Goal: Use online tool/utility: Utilize a website feature to perform a specific function

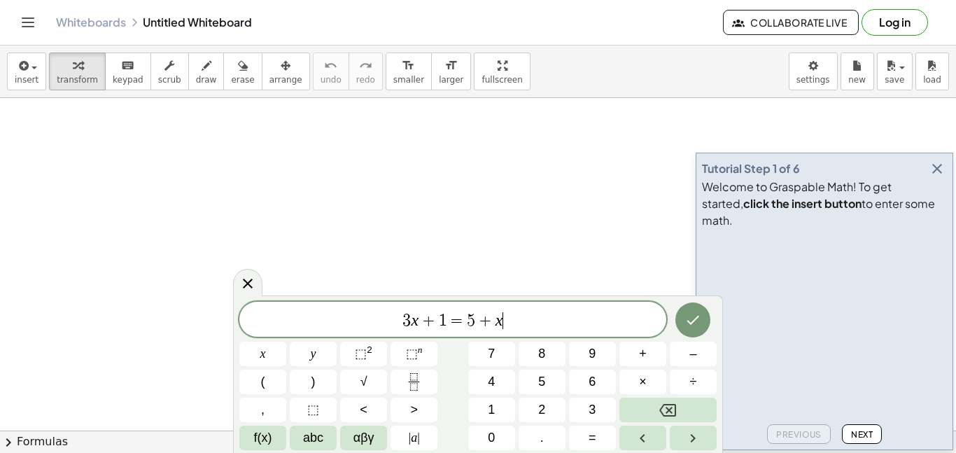
scroll to position [1, 0]
drag, startPoint x: 565, startPoint y: 328, endPoint x: 125, endPoint y: 250, distance: 447.0
click at [125, 250] on body "Graspable Math Activities Get Started Activity Bank Assigned Work Classes White…" at bounding box center [478, 226] width 956 height 453
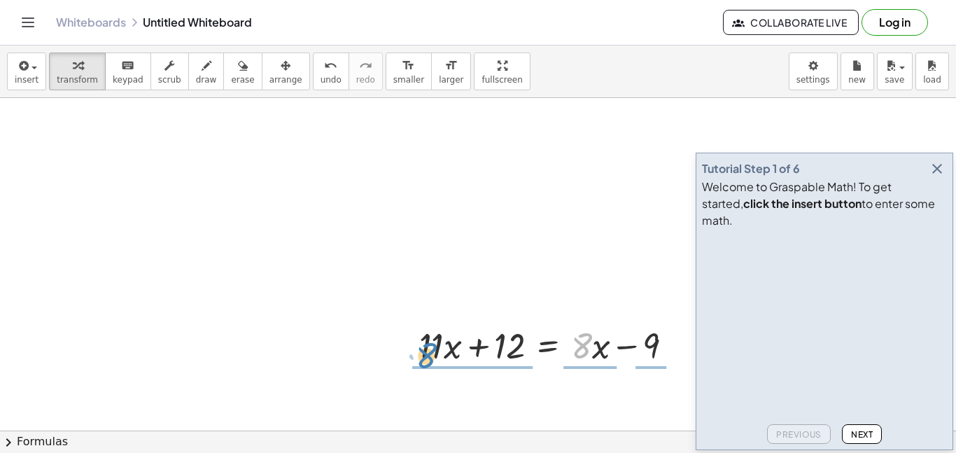
drag, startPoint x: 579, startPoint y: 351, endPoint x: 427, endPoint y: 359, distance: 152.1
click at [427, 359] on div at bounding box center [551, 344] width 279 height 48
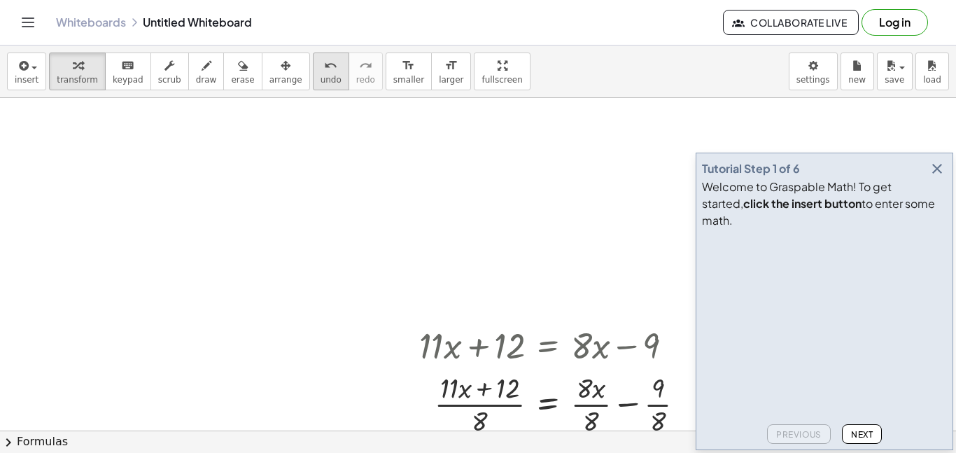
click at [313, 69] on button "undo undo" at bounding box center [331, 71] width 36 height 38
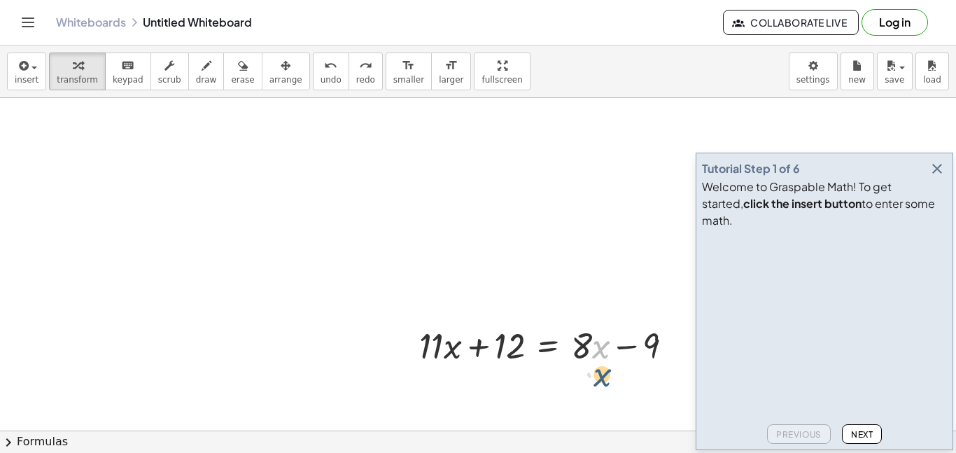
drag, startPoint x: 602, startPoint y: 345, endPoint x: 600, endPoint y: 353, distance: 8.5
click at [600, 353] on div at bounding box center [551, 344] width 279 height 48
click at [595, 344] on div at bounding box center [551, 344] width 279 height 48
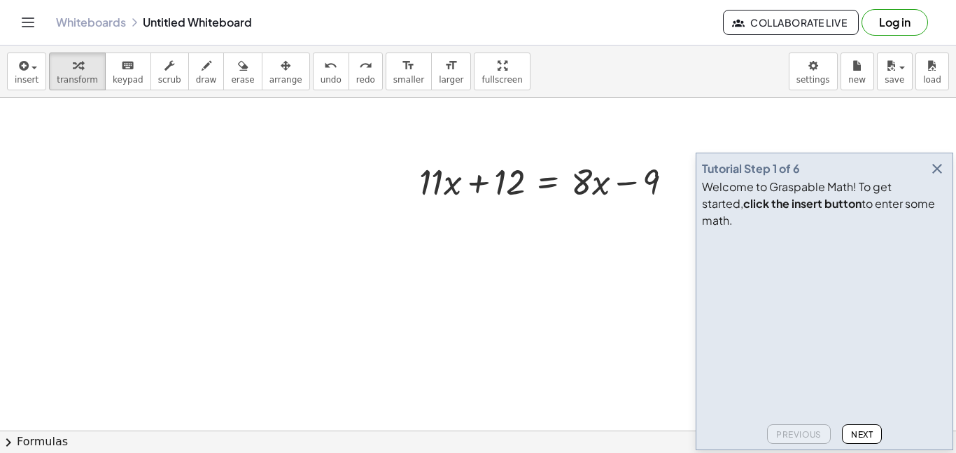
scroll to position [190, 0]
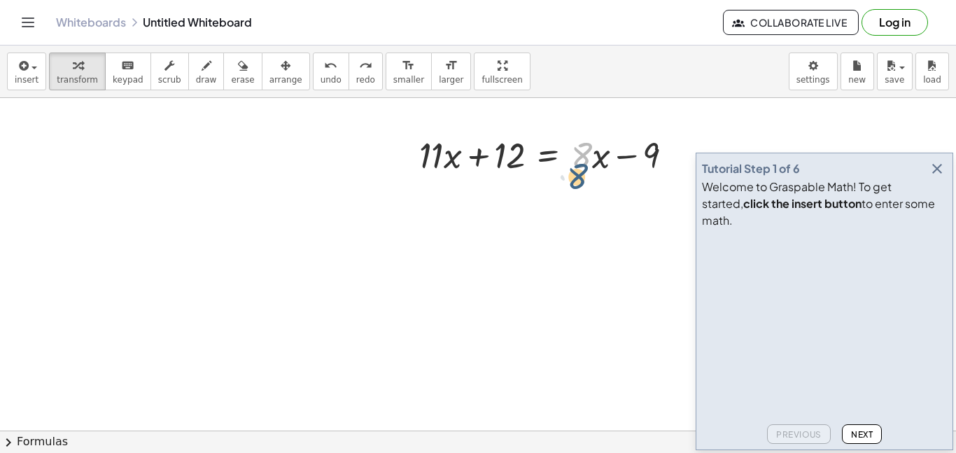
drag, startPoint x: 589, startPoint y: 155, endPoint x: 586, endPoint y: 175, distance: 20.5
click at [586, 175] on div at bounding box center [551, 154] width 279 height 48
click at [933, 177] on icon "button" at bounding box center [936, 168] width 17 height 17
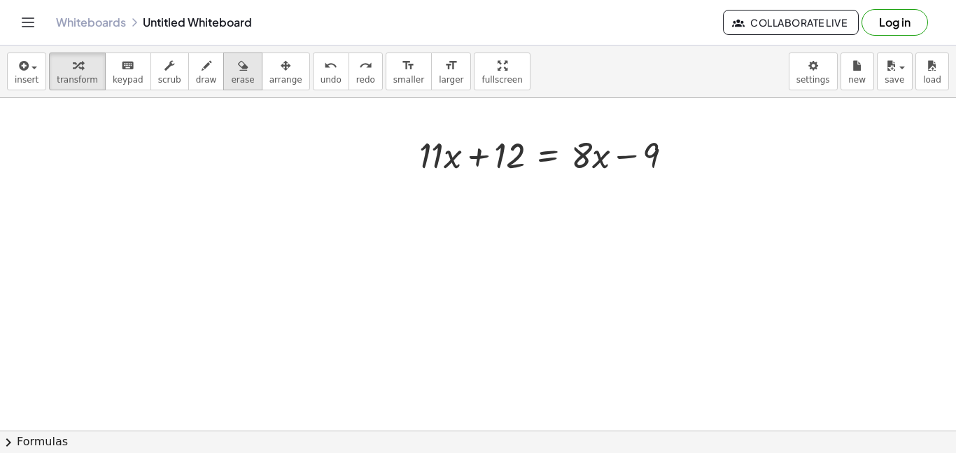
click at [238, 57] on icon "button" at bounding box center [243, 65] width 10 height 17
click at [61, 66] on div "button" at bounding box center [77, 65] width 41 height 17
click at [607, 155] on div at bounding box center [551, 154] width 279 height 48
click at [584, 156] on div at bounding box center [551, 154] width 279 height 48
drag, startPoint x: 595, startPoint y: 159, endPoint x: 441, endPoint y: 160, distance: 154.6
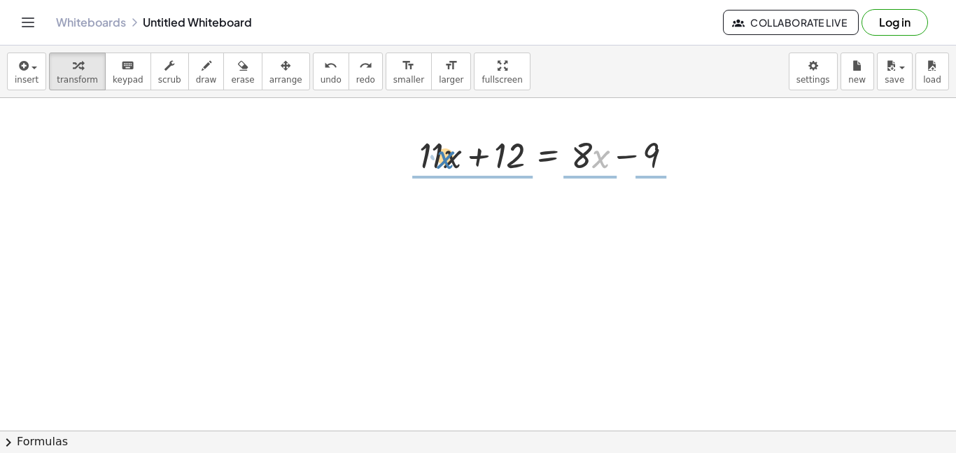
click at [441, 160] on div at bounding box center [551, 154] width 279 height 48
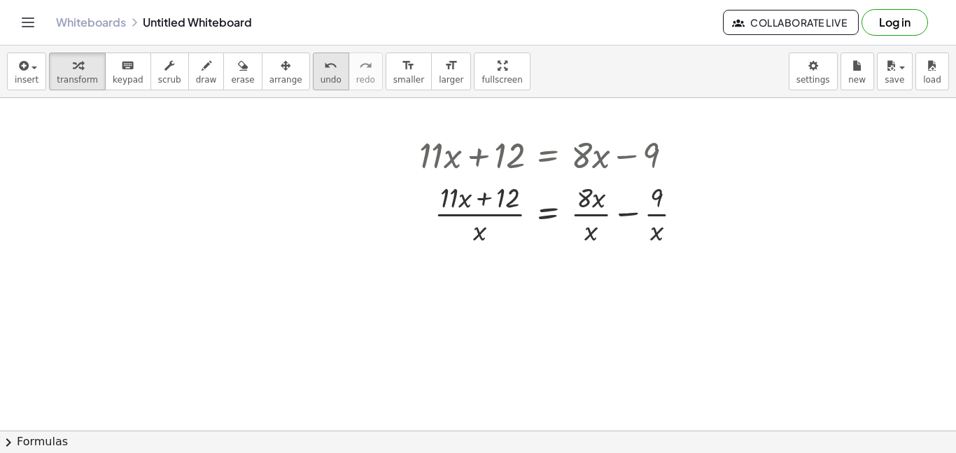
click at [324, 69] on icon "undo" at bounding box center [330, 65] width 13 height 17
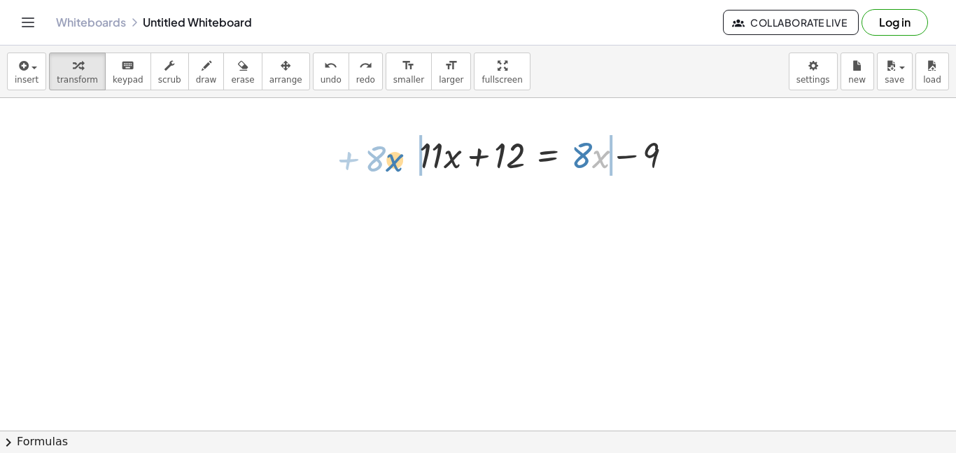
drag, startPoint x: 593, startPoint y: 154, endPoint x: 385, endPoint y: 159, distance: 208.6
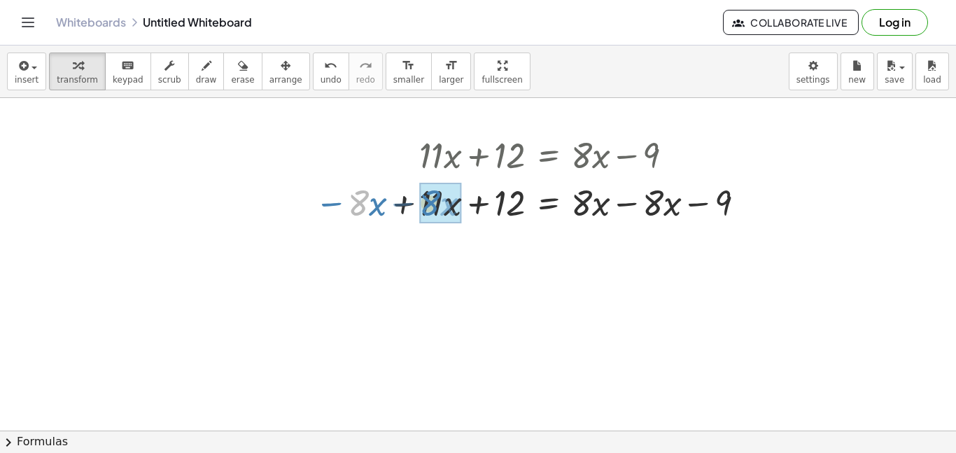
drag, startPoint x: 358, startPoint y: 201, endPoint x: 429, endPoint y: 201, distance: 71.4
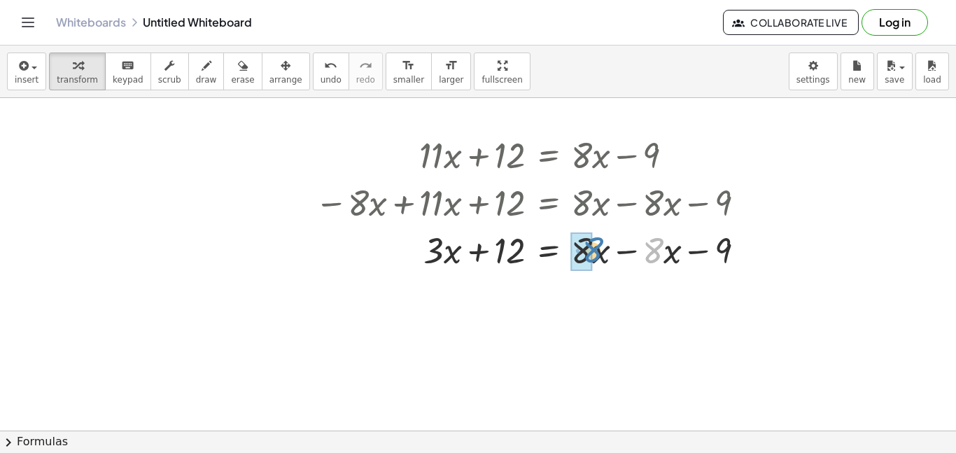
drag, startPoint x: 661, startPoint y: 251, endPoint x: 598, endPoint y: 250, distance: 63.0
click at [598, 250] on div at bounding box center [535, 249] width 455 height 48
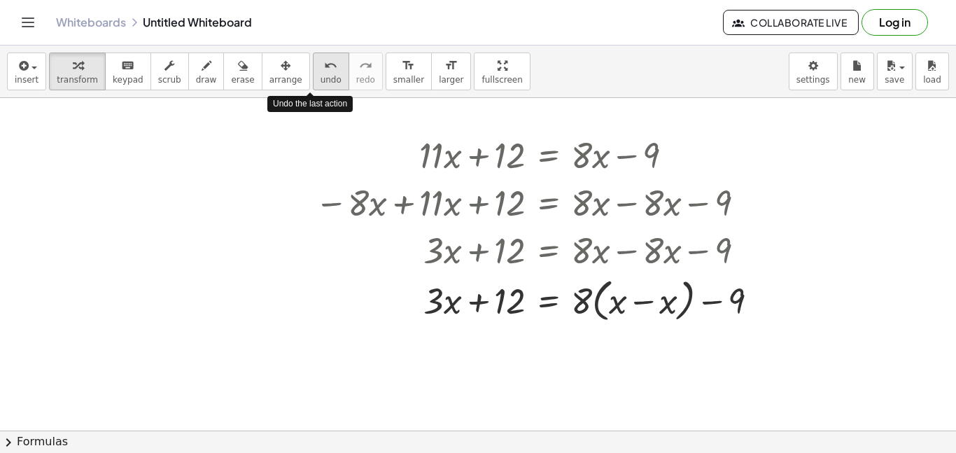
click at [324, 62] on icon "undo" at bounding box center [330, 65] width 13 height 17
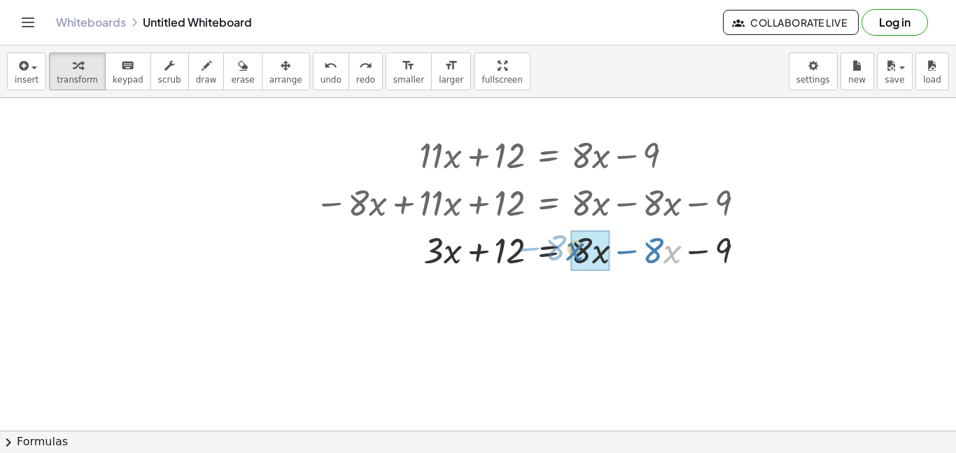
drag, startPoint x: 665, startPoint y: 255, endPoint x: 567, endPoint y: 252, distance: 97.3
click at [567, 252] on div at bounding box center [535, 249] width 455 height 48
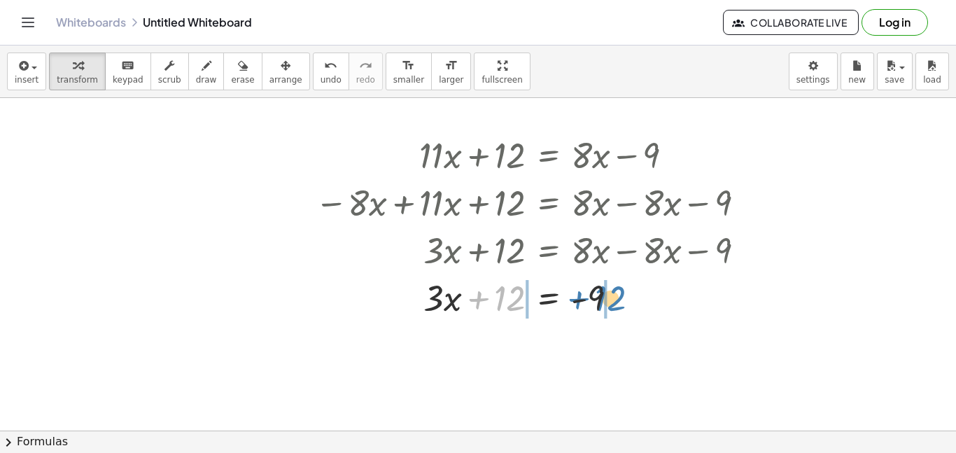
drag, startPoint x: 514, startPoint y: 296, endPoint x: 615, endPoint y: 296, distance: 100.8
click at [615, 296] on div at bounding box center [535, 297] width 455 height 48
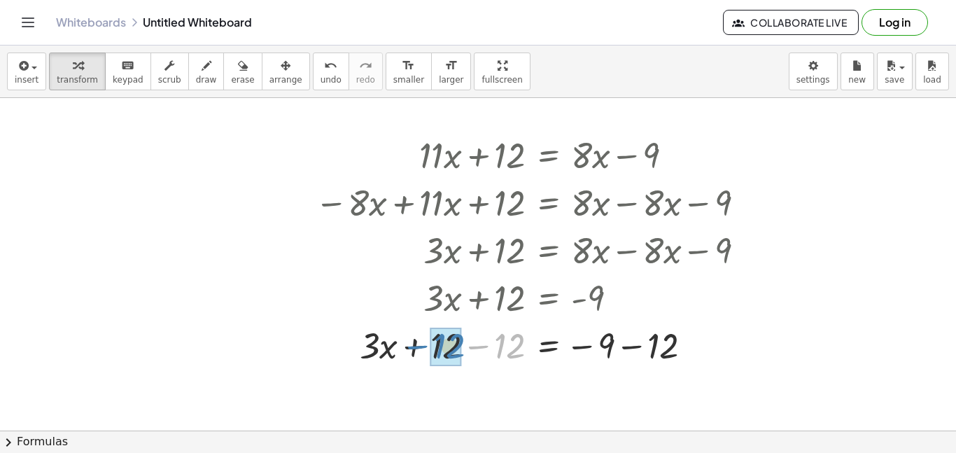
drag, startPoint x: 504, startPoint y: 345, endPoint x: 443, endPoint y: 345, distance: 60.9
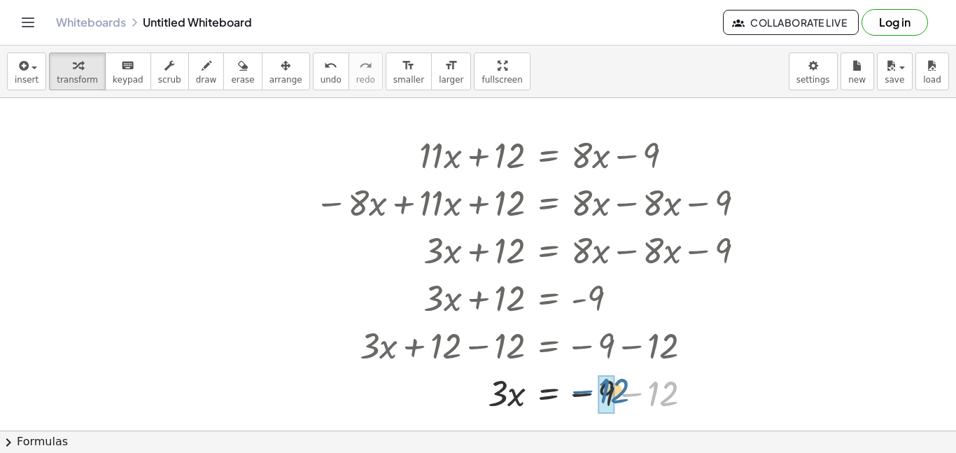
drag, startPoint x: 663, startPoint y: 401, endPoint x: 603, endPoint y: 401, distance: 60.2
click at [281, 199] on div at bounding box center [478, 286] width 956 height 756
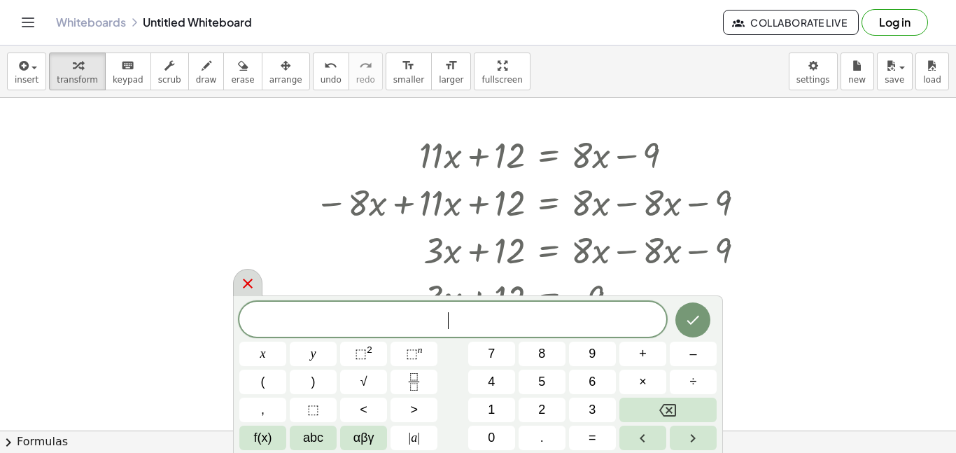
click at [245, 284] on icon at bounding box center [247, 283] width 17 height 17
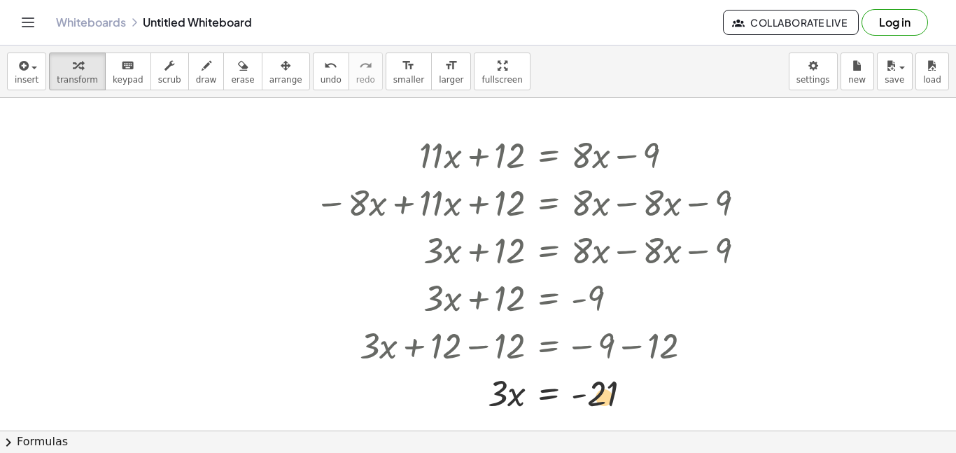
drag, startPoint x: 603, startPoint y: 401, endPoint x: 614, endPoint y: 404, distance: 11.1
click at [614, 404] on div at bounding box center [535, 392] width 455 height 48
drag, startPoint x: 494, startPoint y: 398, endPoint x: 600, endPoint y: 406, distance: 106.6
click at [600, 406] on div at bounding box center [535, 392] width 455 height 48
drag, startPoint x: 603, startPoint y: 411, endPoint x: 600, endPoint y: 383, distance: 28.1
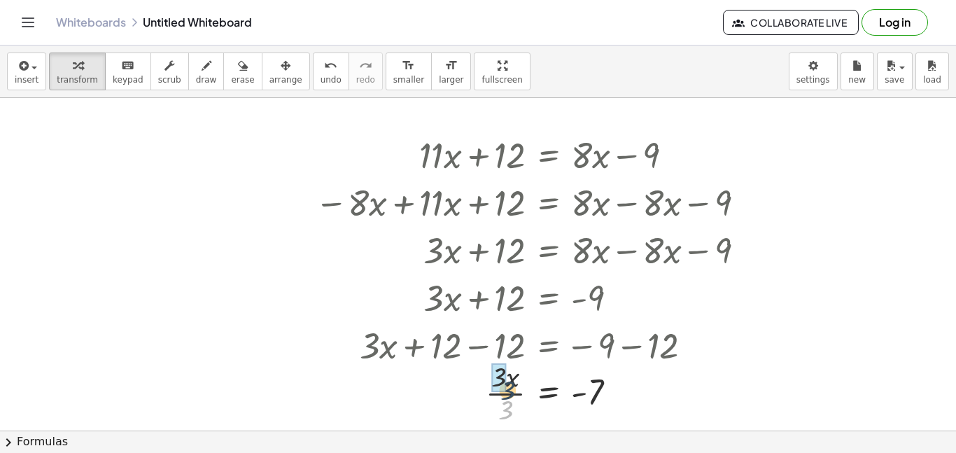
drag, startPoint x: 509, startPoint y: 406, endPoint x: 511, endPoint y: 386, distance: 21.1
click at [511, 386] on div at bounding box center [535, 392] width 455 height 70
click at [238, 69] on icon "button" at bounding box center [243, 65] width 10 height 17
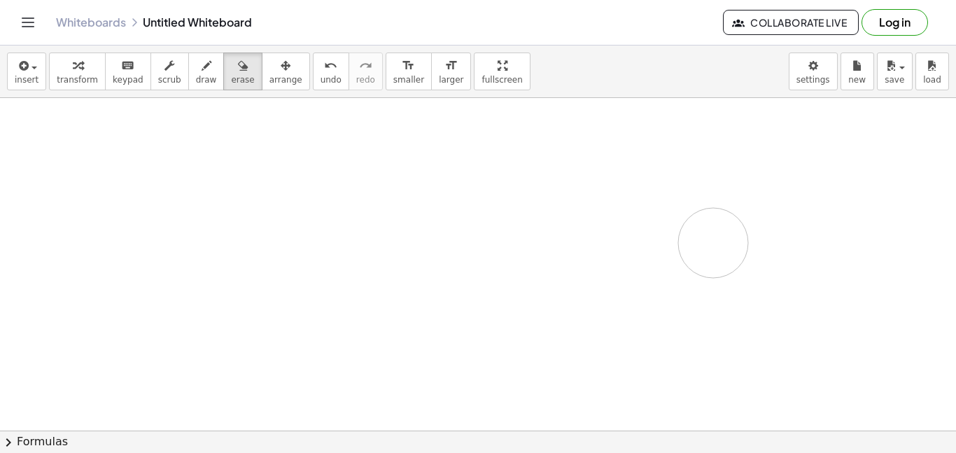
drag, startPoint x: 420, startPoint y: 142, endPoint x: 724, endPoint y: 244, distance: 320.4
click at [724, 244] on div at bounding box center [478, 286] width 956 height 756
drag, startPoint x: 375, startPoint y: 178, endPoint x: 436, endPoint y: 439, distance: 268.7
click at [436, 439] on div "insert select one: Math Expression Function Text Youtube Video Graphing Geometr…" at bounding box center [478, 248] width 956 height 407
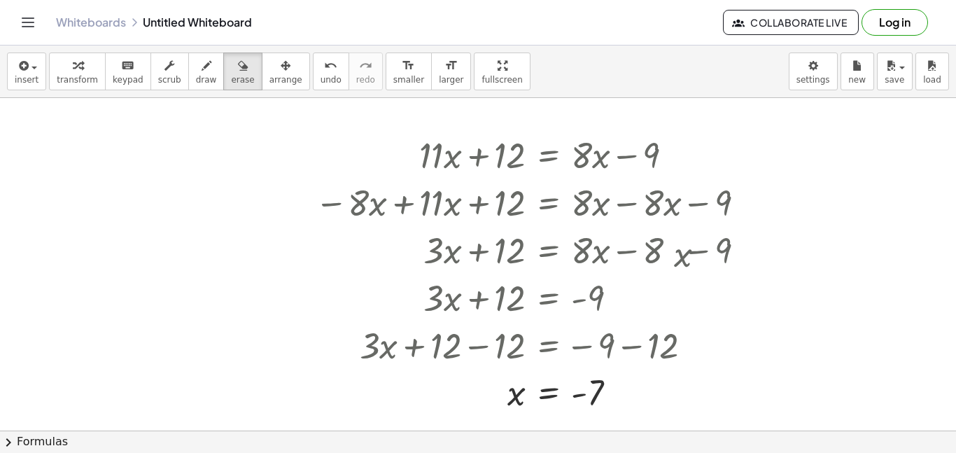
click at [482, 379] on div at bounding box center [478, 286] width 956 height 756
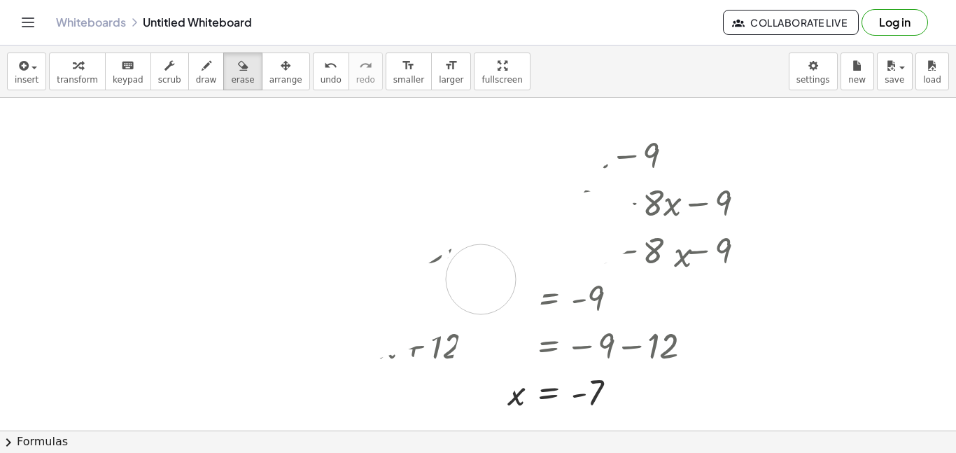
drag, startPoint x: 486, startPoint y: 371, endPoint x: 864, endPoint y: 115, distance: 457.0
click at [864, 115] on div at bounding box center [478, 286] width 956 height 756
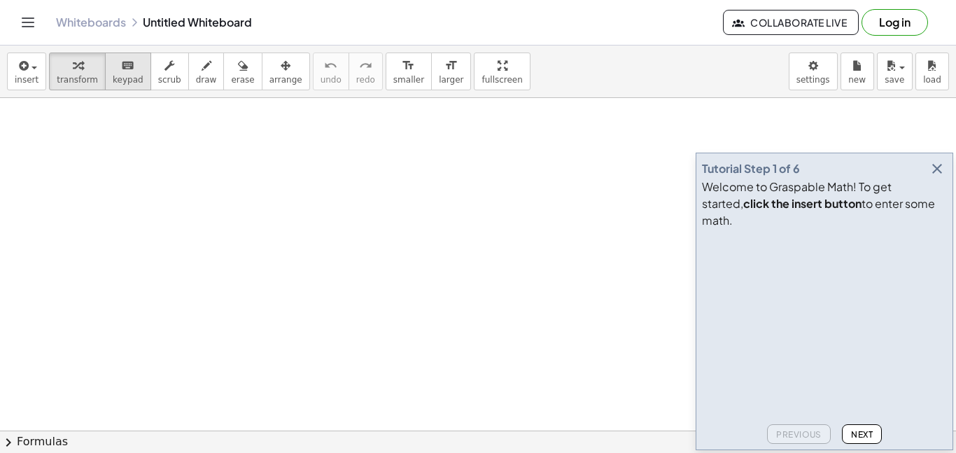
click at [134, 85] on button "keyboard keypad" at bounding box center [128, 71] width 46 height 38
click at [69, 79] on span "transform" at bounding box center [77, 80] width 41 height 10
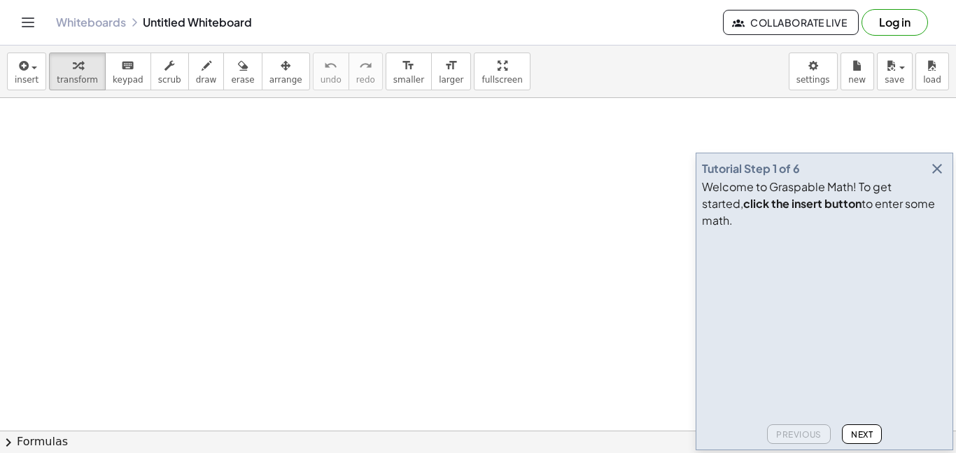
click at [0, 0] on span at bounding box center [0, 0] width 0 height 0
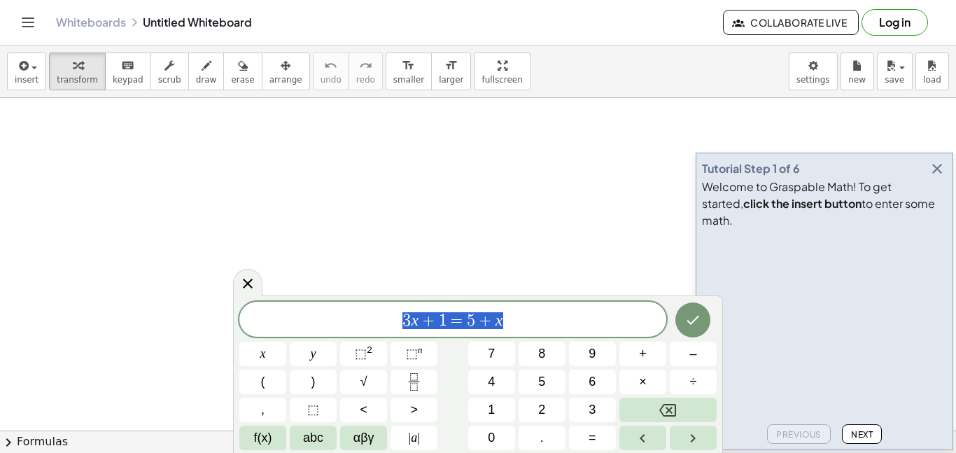
drag, startPoint x: 552, startPoint y: 324, endPoint x: 387, endPoint y: 306, distance: 166.0
click at [387, 306] on div "******** 3 x + 1 = 5 + x" at bounding box center [452, 319] width 427 height 35
click at [637, 351] on button "+" at bounding box center [642, 353] width 47 height 24
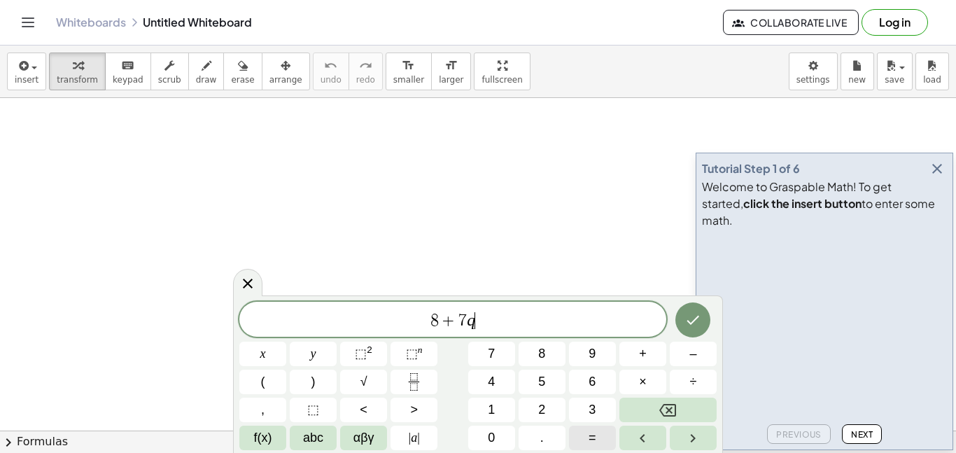
click at [602, 439] on button "=" at bounding box center [592, 437] width 47 height 24
click at [591, 383] on span "6" at bounding box center [591, 381] width 7 height 19
click at [681, 321] on button "Done" at bounding box center [692, 319] width 35 height 35
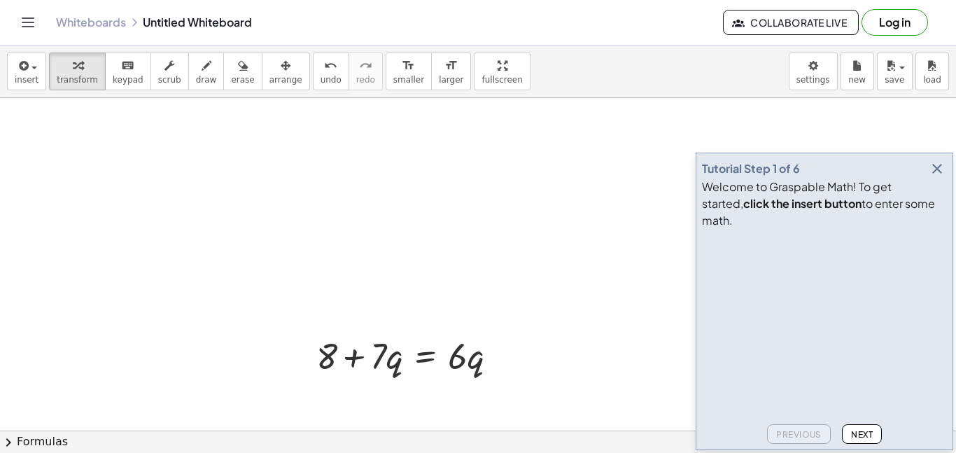
click at [932, 177] on icon "button" at bounding box center [936, 168] width 17 height 17
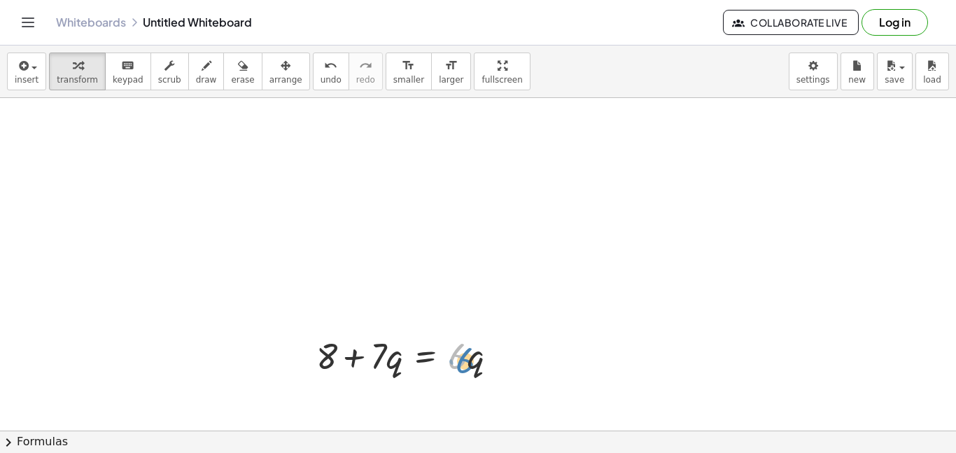
drag, startPoint x: 465, startPoint y: 360, endPoint x: 473, endPoint y: 364, distance: 8.8
click at [473, 364] on div at bounding box center [412, 355] width 206 height 48
drag, startPoint x: 467, startPoint y: 362, endPoint x: 394, endPoint y: 360, distance: 72.8
click at [394, 360] on div at bounding box center [412, 355] width 206 height 48
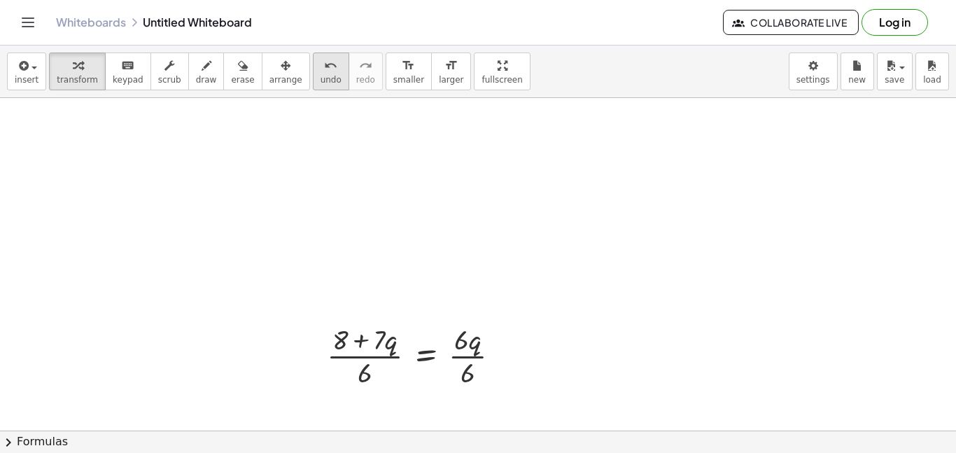
click at [320, 77] on span "undo" at bounding box center [330, 80] width 21 height 10
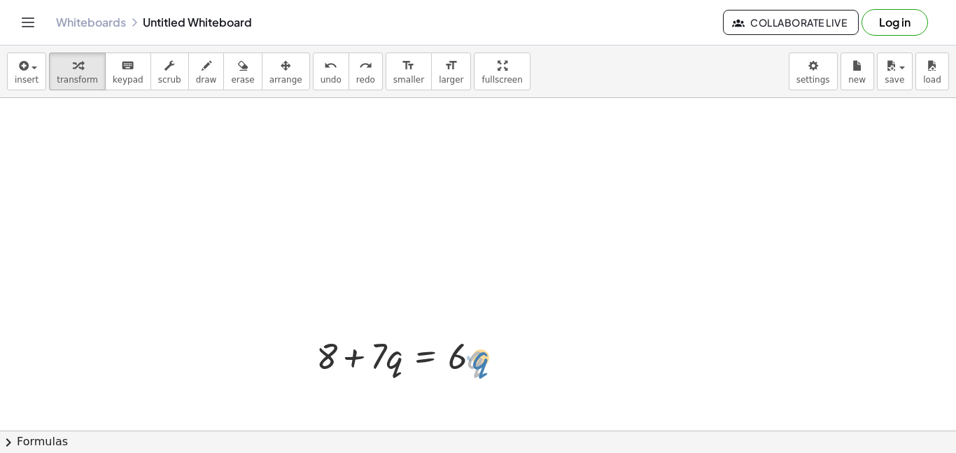
drag, startPoint x: 468, startPoint y: 360, endPoint x: 480, endPoint y: 359, distance: 11.9
click at [480, 359] on div at bounding box center [412, 355] width 206 height 48
drag, startPoint x: 459, startPoint y: 358, endPoint x: 482, endPoint y: 365, distance: 24.1
click at [482, 365] on div at bounding box center [412, 355] width 206 height 48
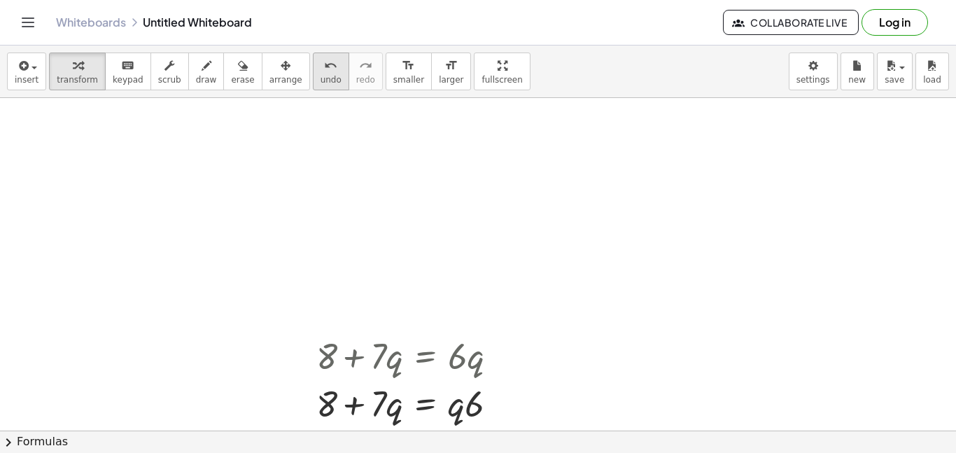
click at [320, 75] on span "undo" at bounding box center [330, 80] width 21 height 10
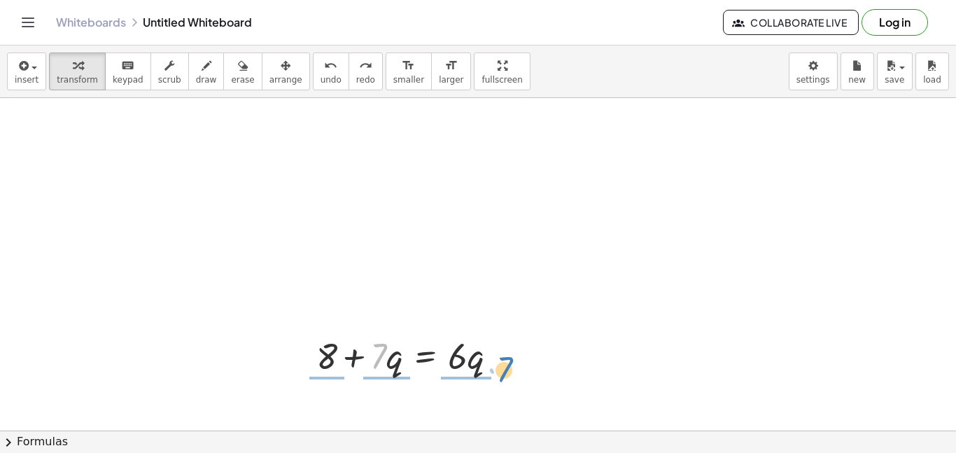
drag, startPoint x: 378, startPoint y: 353, endPoint x: 499, endPoint y: 363, distance: 121.4
click at [499, 363] on div at bounding box center [412, 355] width 206 height 48
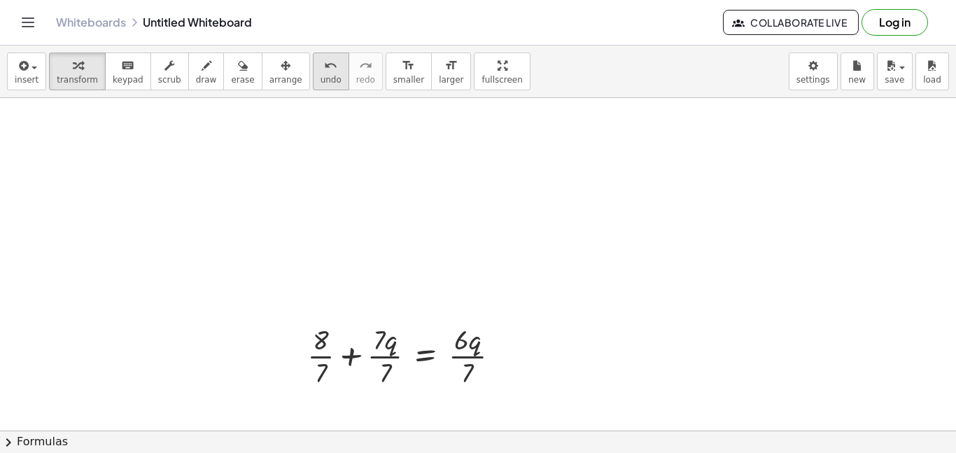
click at [320, 75] on span "undo" at bounding box center [330, 80] width 21 height 10
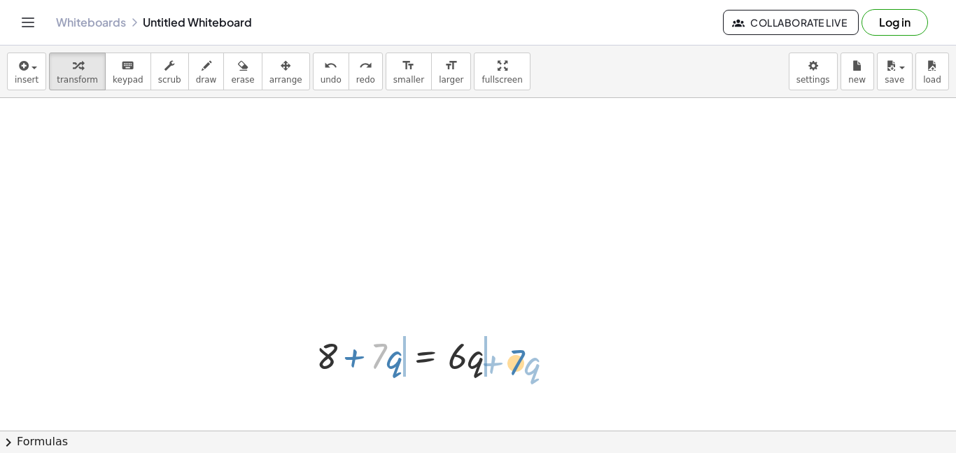
drag, startPoint x: 381, startPoint y: 348, endPoint x: 517, endPoint y: 355, distance: 136.6
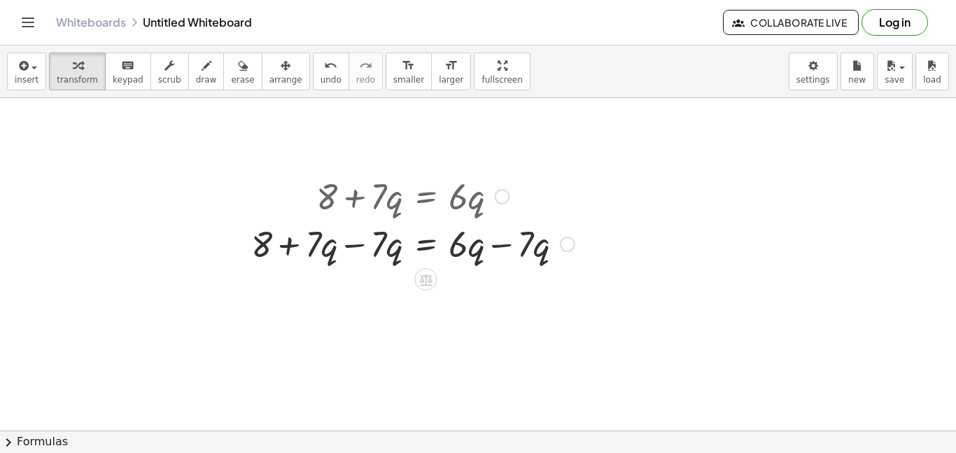
scroll to position [160, 0]
click at [470, 260] on div at bounding box center [412, 242] width 337 height 48
drag, startPoint x: 533, startPoint y: 239, endPoint x: 453, endPoint y: 238, distance: 80.5
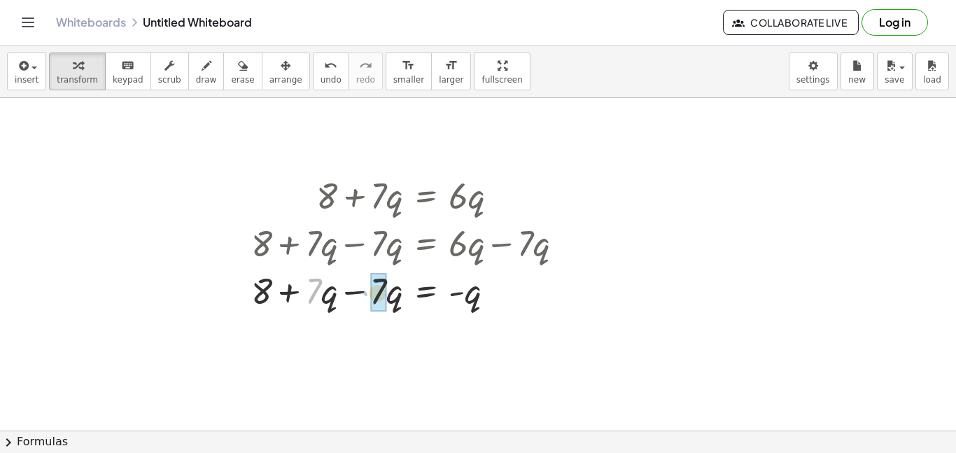
drag, startPoint x: 315, startPoint y: 294, endPoint x: 383, endPoint y: 295, distance: 68.6
click at [320, 72] on div "undo" at bounding box center [330, 65] width 21 height 17
drag, startPoint x: 383, startPoint y: 285, endPoint x: 318, endPoint y: 286, distance: 65.8
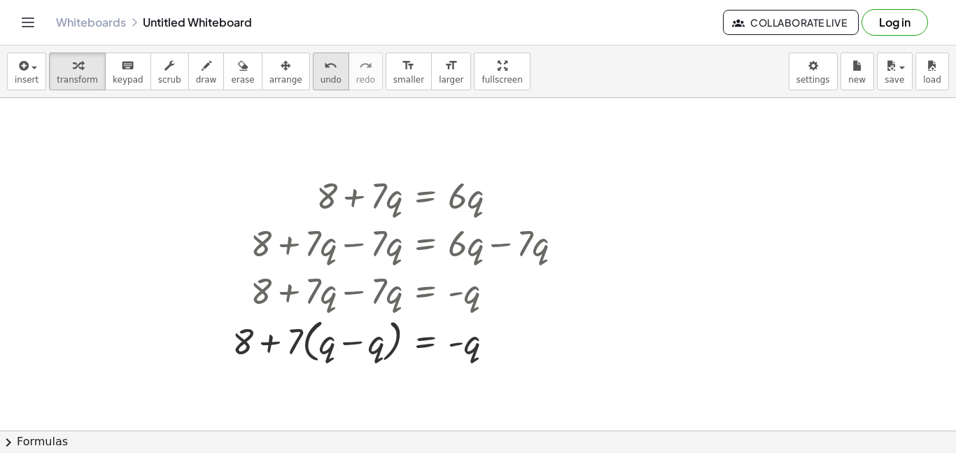
click at [320, 83] on span "undo" at bounding box center [330, 80] width 21 height 10
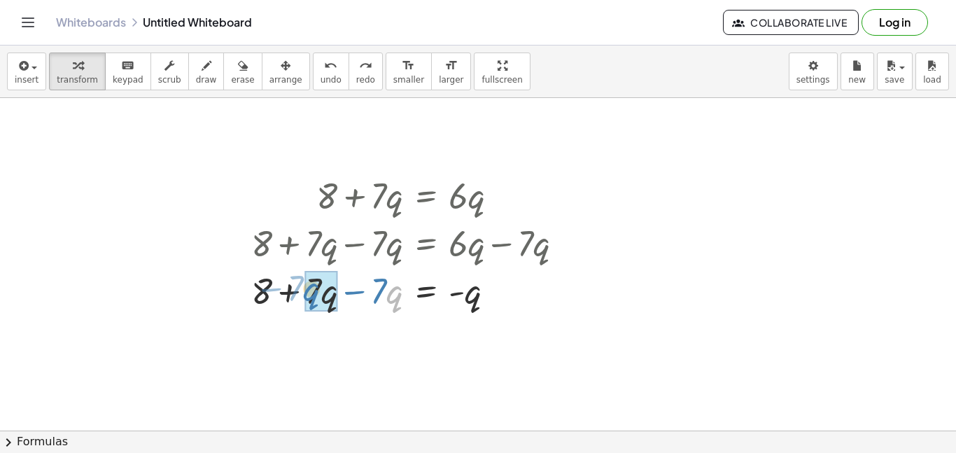
drag, startPoint x: 390, startPoint y: 296, endPoint x: 307, endPoint y: 293, distance: 83.3
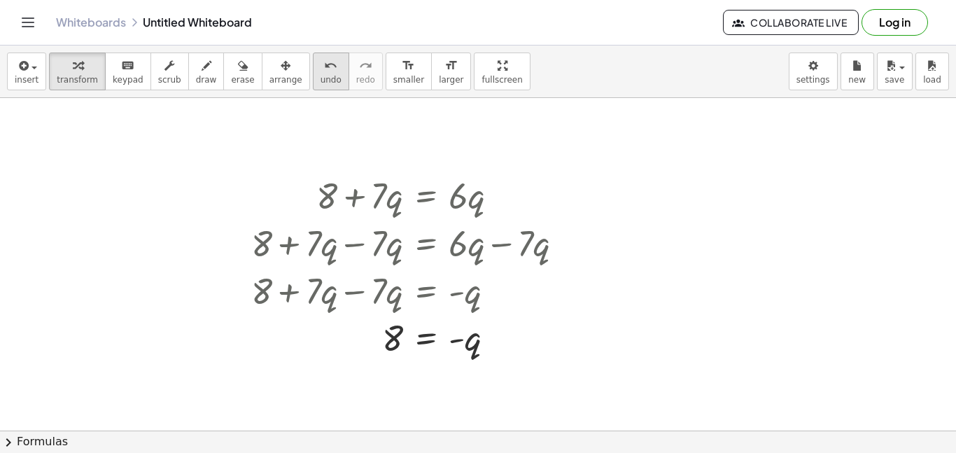
click at [324, 65] on icon "undo" at bounding box center [330, 65] width 13 height 17
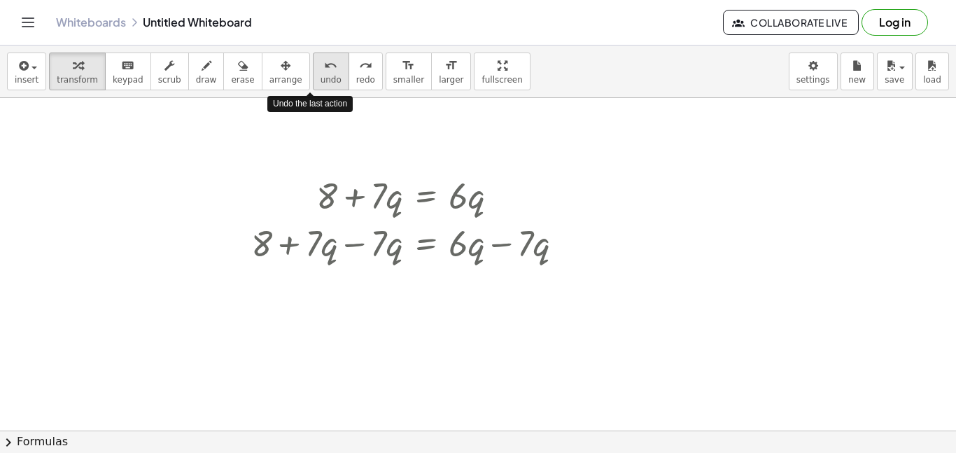
click at [324, 65] on icon "undo" at bounding box center [330, 65] width 13 height 17
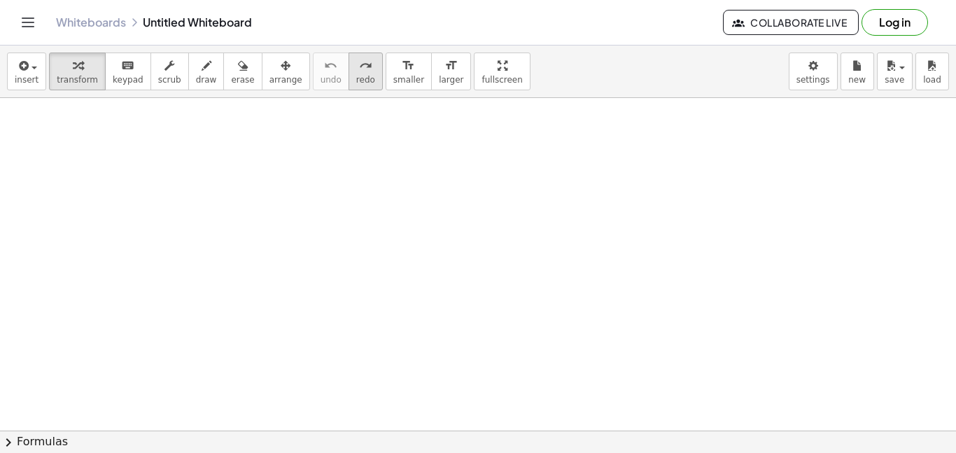
click at [356, 71] on div "redo" at bounding box center [365, 65] width 19 height 17
click at [425, 197] on div at bounding box center [412, 195] width 206 height 48
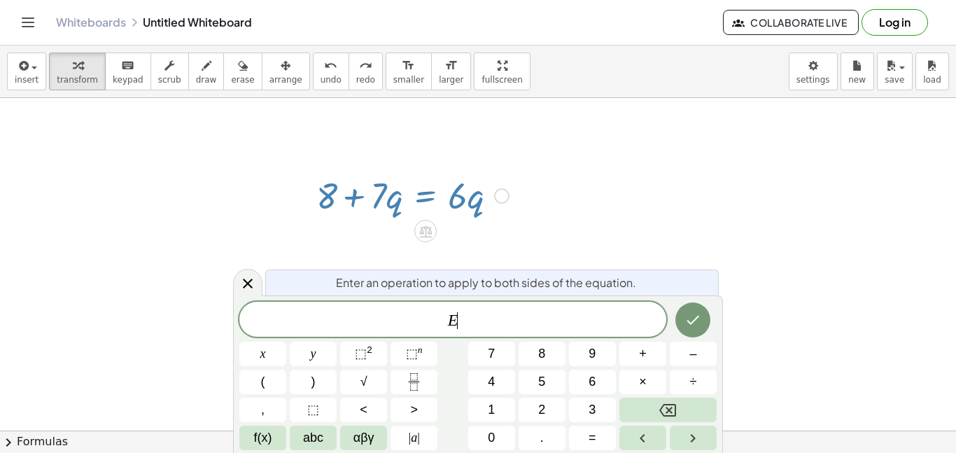
scroll to position [4, 0]
click at [424, 224] on icon at bounding box center [425, 231] width 15 height 15
click at [423, 208] on div at bounding box center [412, 195] width 206 height 48
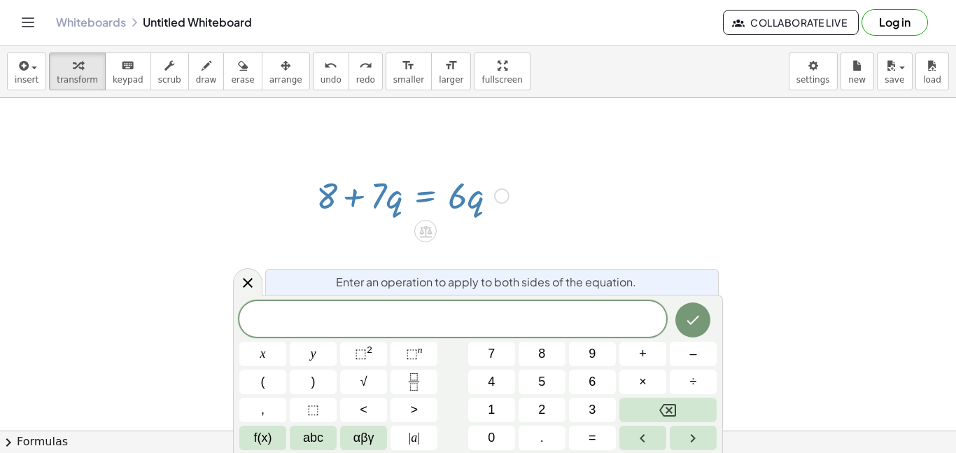
click at [404, 199] on div at bounding box center [412, 195] width 206 height 48
click at [440, 329] on span at bounding box center [452, 319] width 427 height 21
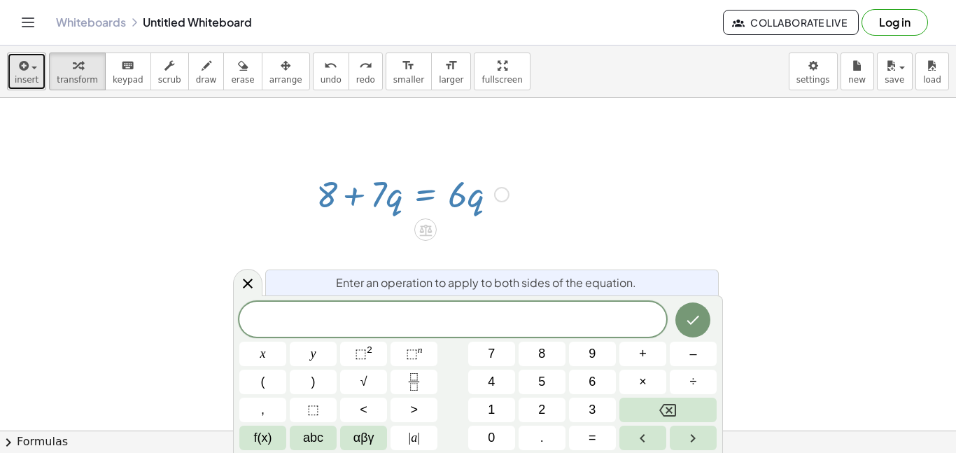
click at [29, 65] on span "button" at bounding box center [30, 67] width 3 height 10
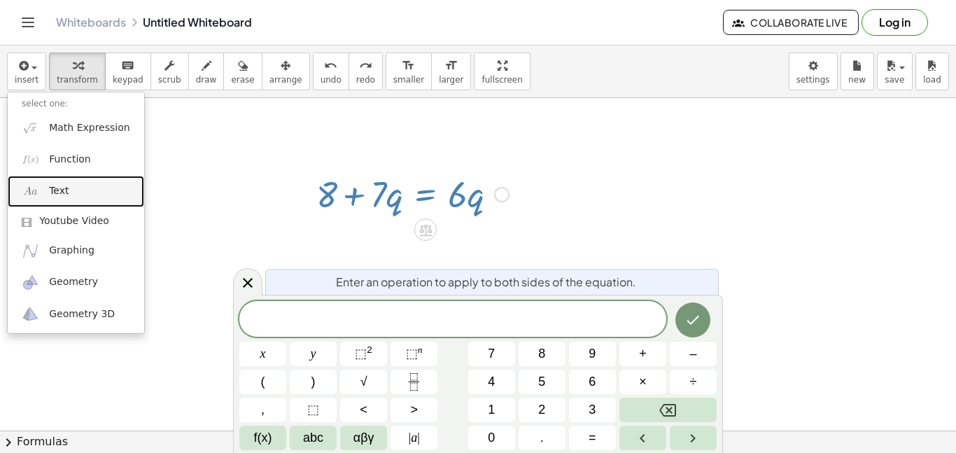
click at [86, 194] on link "Text" at bounding box center [76, 191] width 136 height 31
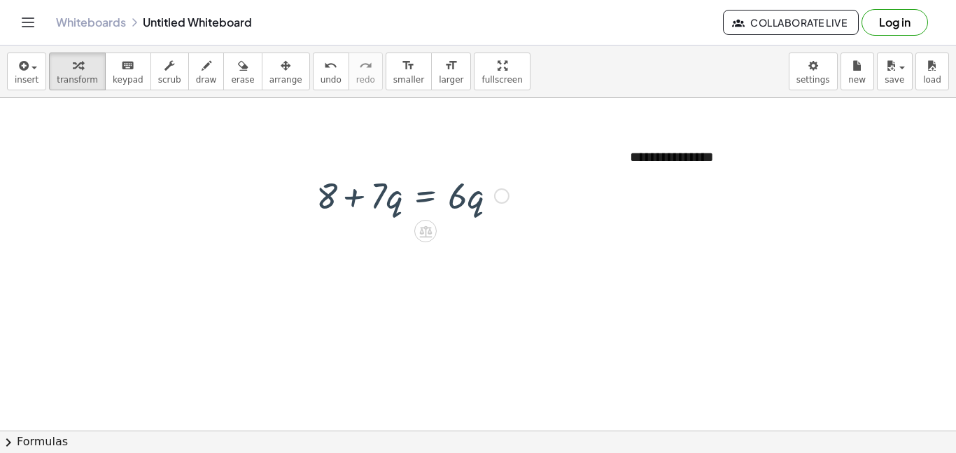
scroll to position [160, 0]
click at [455, 189] on div at bounding box center [412, 195] width 206 height 48
click at [320, 78] on span "undo" at bounding box center [330, 80] width 21 height 10
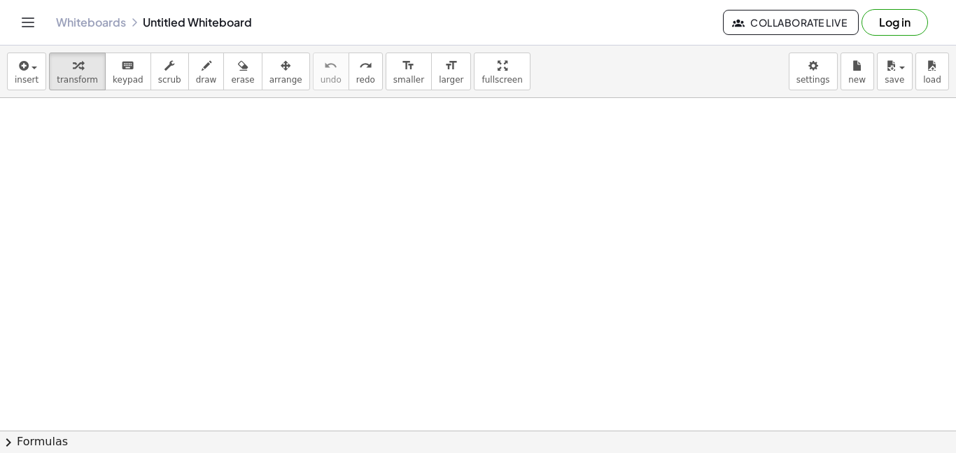
click at [446, 232] on div at bounding box center [478, 316] width 956 height 756
click at [86, 76] on span "transform" at bounding box center [77, 80] width 41 height 10
click at [432, 208] on div at bounding box center [478, 316] width 956 height 756
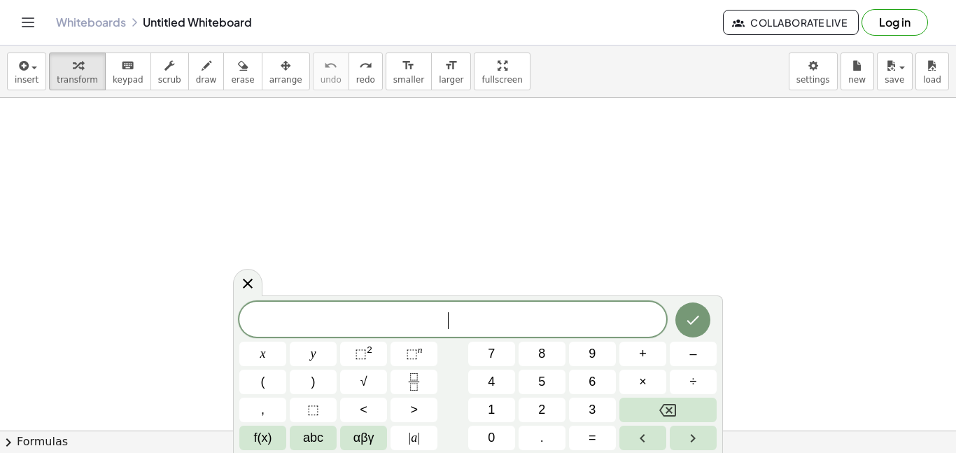
click at [432, 208] on div at bounding box center [478, 316] width 956 height 756
click at [640, 357] on span "+" at bounding box center [643, 353] width 8 height 19
click at [491, 362] on span "7" at bounding box center [491, 353] width 7 height 19
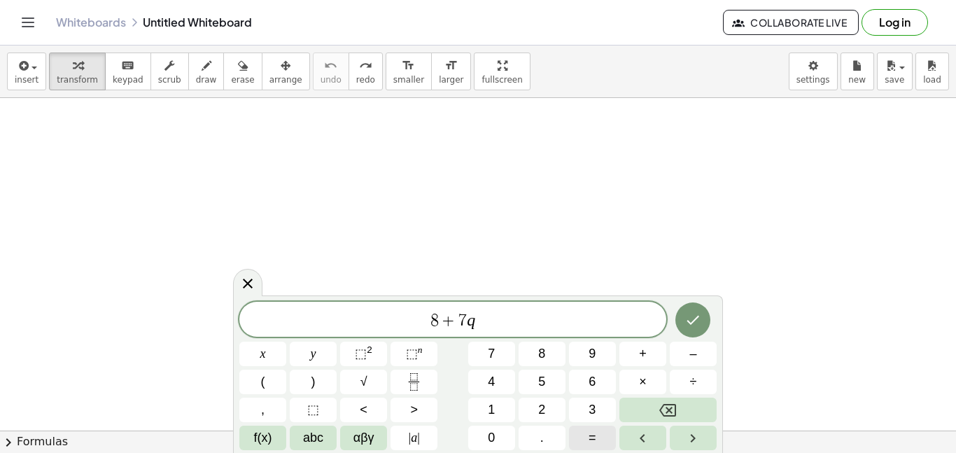
click at [594, 434] on span "=" at bounding box center [592, 437] width 8 height 19
click at [485, 404] on button "1" at bounding box center [491, 409] width 47 height 24
click at [642, 355] on span "+" at bounding box center [643, 353] width 8 height 19
click at [606, 374] on button "6" at bounding box center [592, 381] width 47 height 24
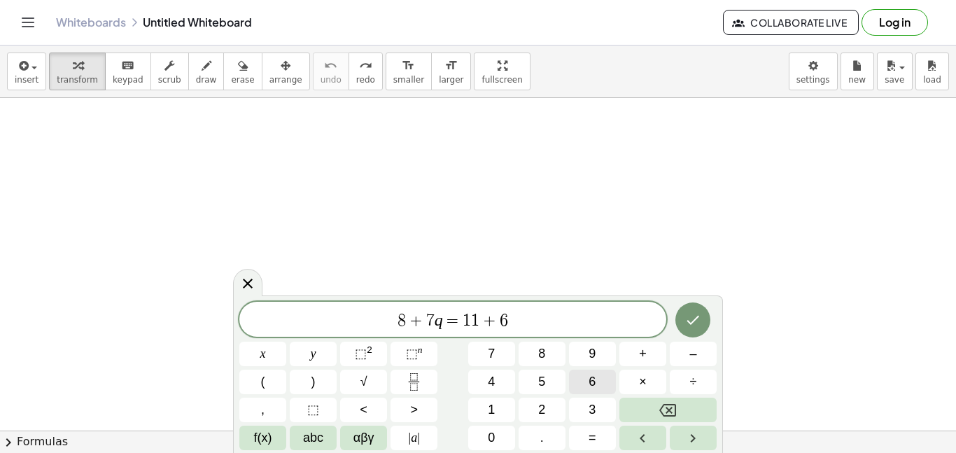
scroll to position [7, 0]
click at [698, 323] on icon "Done" at bounding box center [692, 319] width 17 height 17
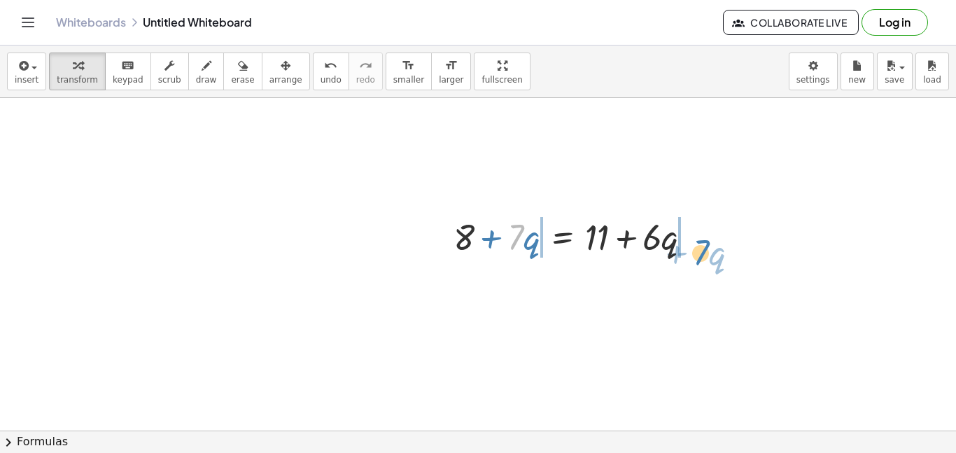
drag, startPoint x: 518, startPoint y: 233, endPoint x: 704, endPoint y: 248, distance: 186.0
click at [704, 248] on div at bounding box center [577, 236] width 263 height 48
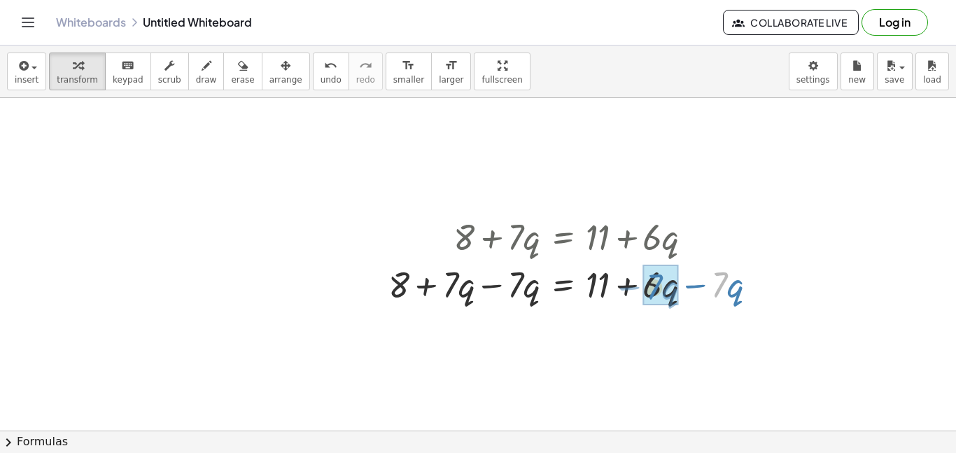
drag, startPoint x: 718, startPoint y: 275, endPoint x: 651, endPoint y: 276, distance: 67.2
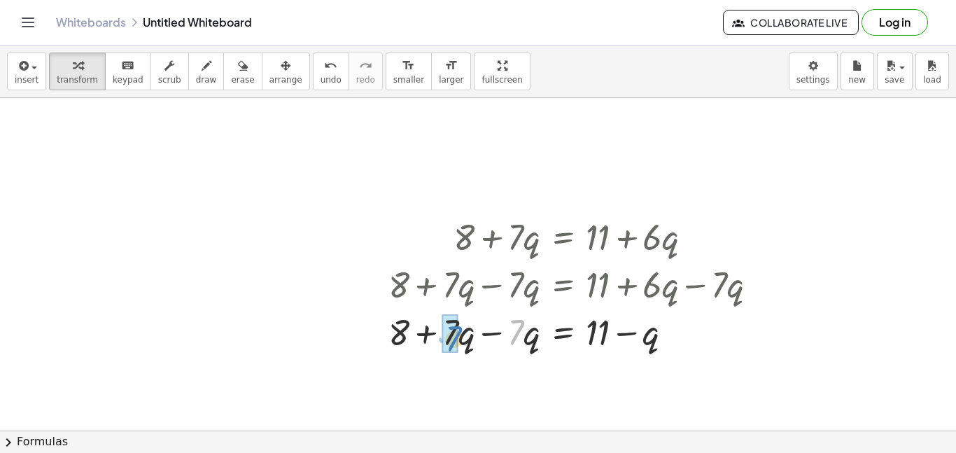
drag, startPoint x: 516, startPoint y: 325, endPoint x: 453, endPoint y: 332, distance: 64.0
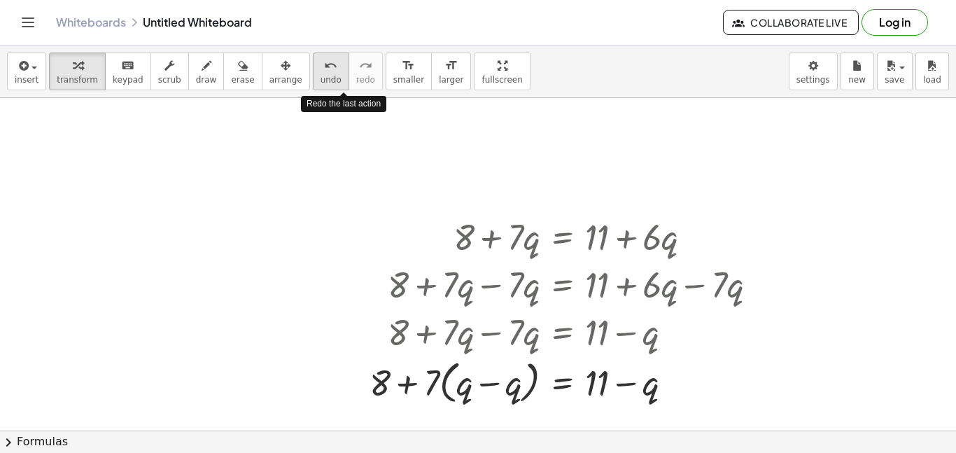
click at [320, 81] on span "undo" at bounding box center [330, 80] width 21 height 10
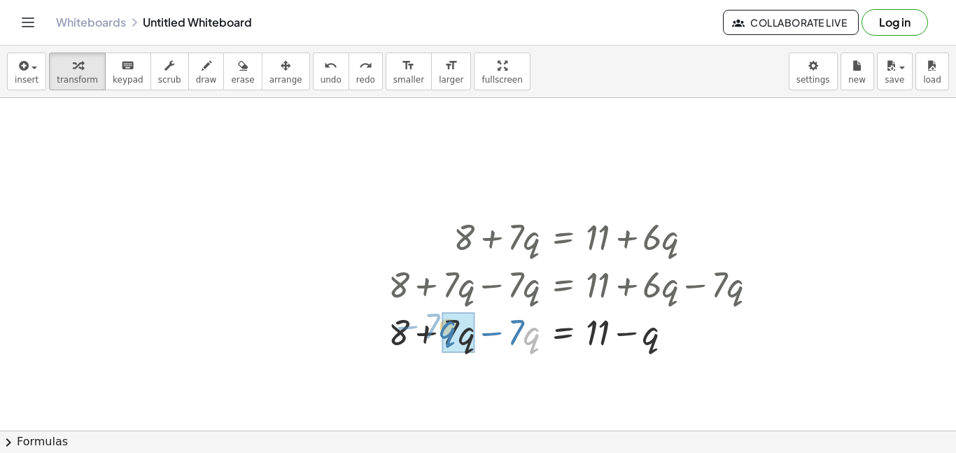
drag, startPoint x: 525, startPoint y: 327, endPoint x: 444, endPoint y: 322, distance: 81.3
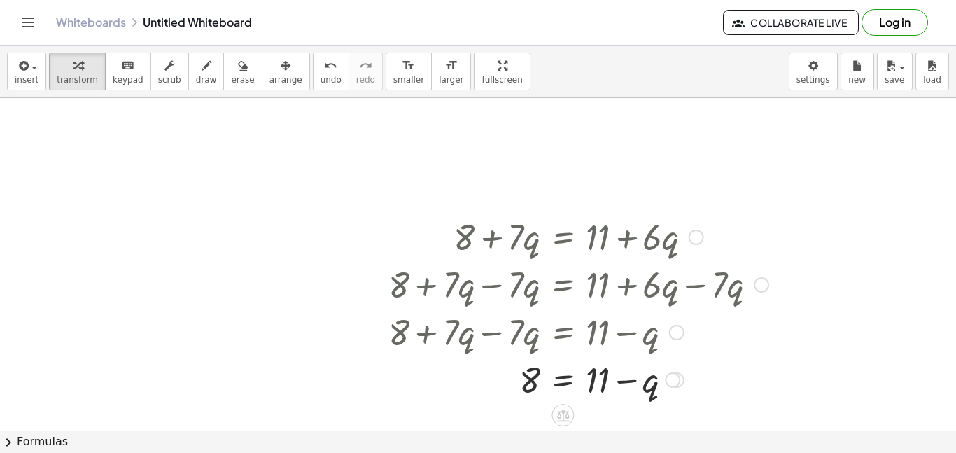
click at [623, 381] on div at bounding box center [578, 379] width 394 height 48
drag, startPoint x: 595, startPoint y: 376, endPoint x: 505, endPoint y: 381, distance: 90.4
click at [505, 381] on div at bounding box center [578, 379] width 394 height 48
drag, startPoint x: 652, startPoint y: 388, endPoint x: 595, endPoint y: 388, distance: 57.4
drag, startPoint x: 521, startPoint y: 380, endPoint x: 472, endPoint y: 376, distance: 49.9
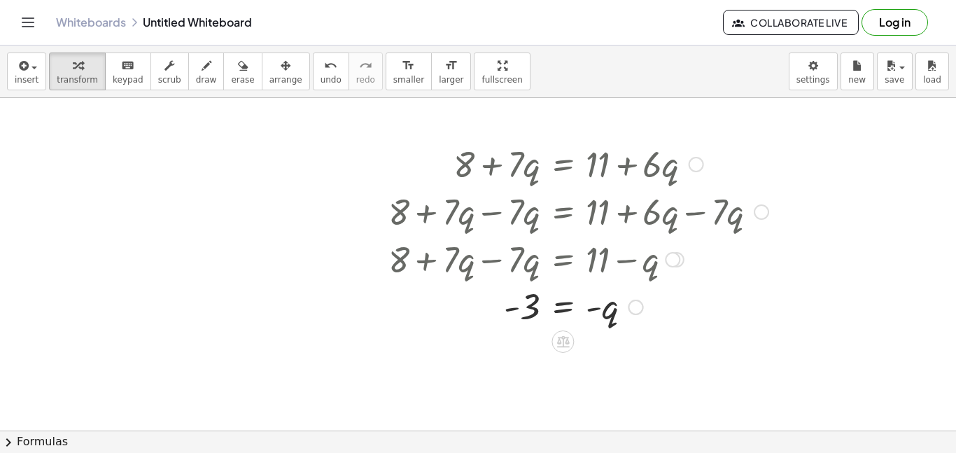
scroll to position [234, 0]
drag, startPoint x: 598, startPoint y: 305, endPoint x: 540, endPoint y: 309, distance: 58.2
click at [540, 309] on div at bounding box center [578, 304] width 394 height 46
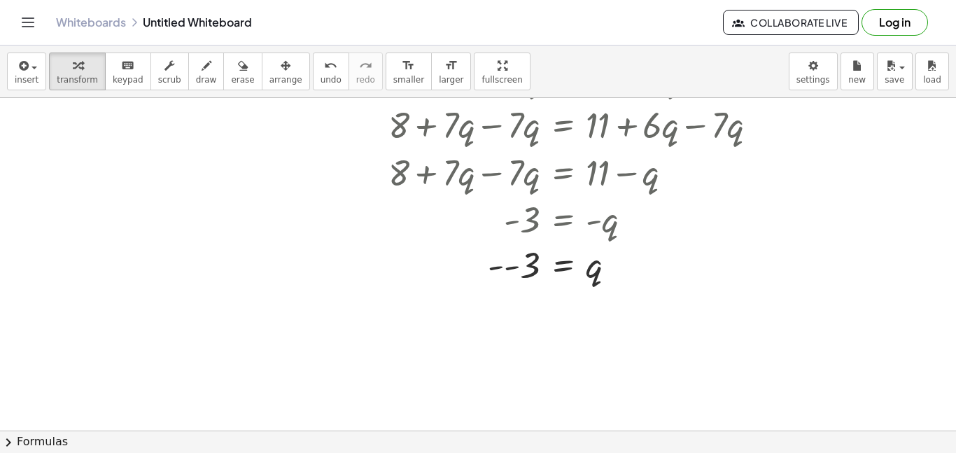
scroll to position [323, 0]
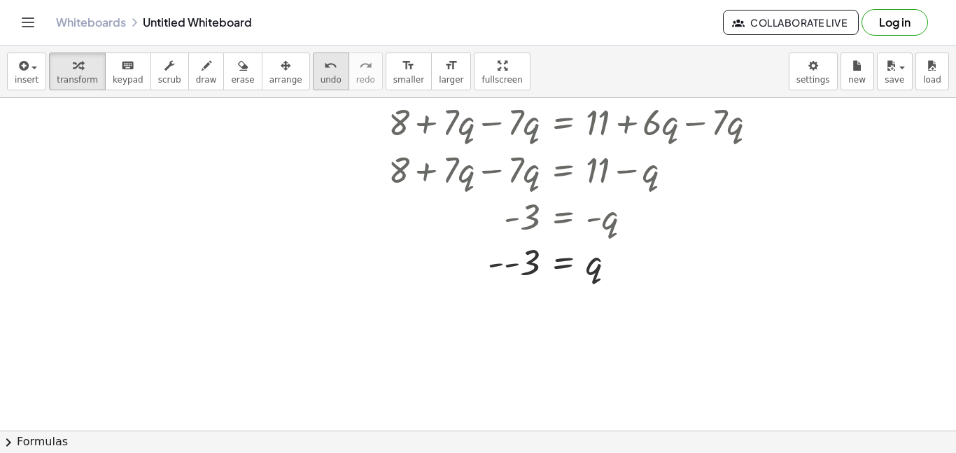
click at [313, 73] on button "undo undo" at bounding box center [331, 71] width 36 height 38
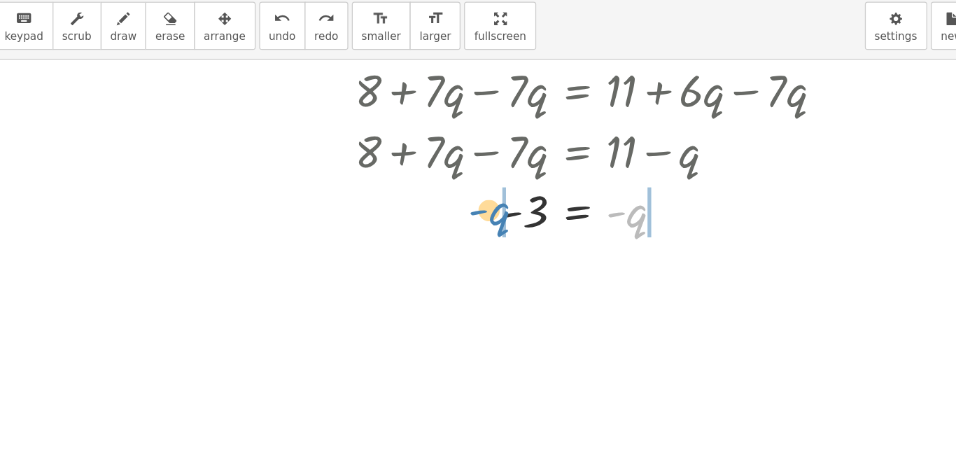
drag, startPoint x: 613, startPoint y: 226, endPoint x: 506, endPoint y: 225, distance: 107.1
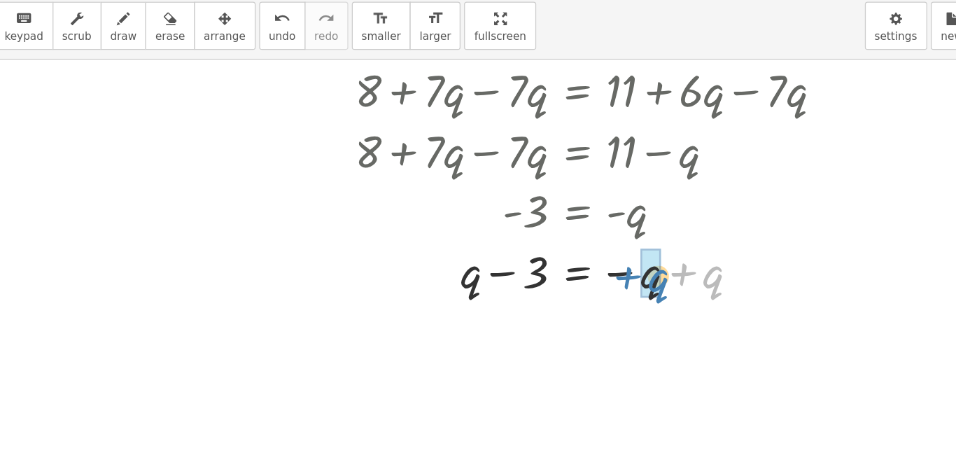
drag, startPoint x: 663, startPoint y: 265, endPoint x: 620, endPoint y: 268, distance: 43.5
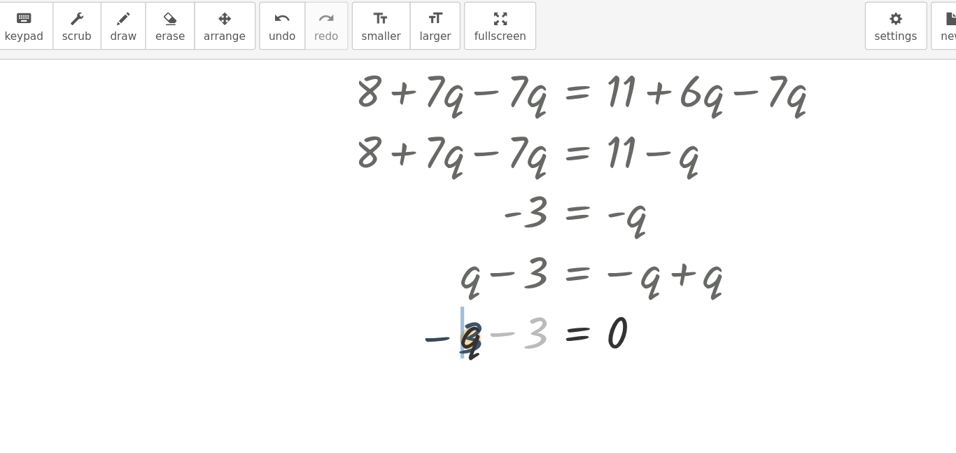
drag, startPoint x: 530, startPoint y: 309, endPoint x: 477, endPoint y: 316, distance: 52.9
click at [477, 316] on div at bounding box center [578, 311] width 394 height 48
click at [477, 316] on div at bounding box center [578, 311] width 394 height 46
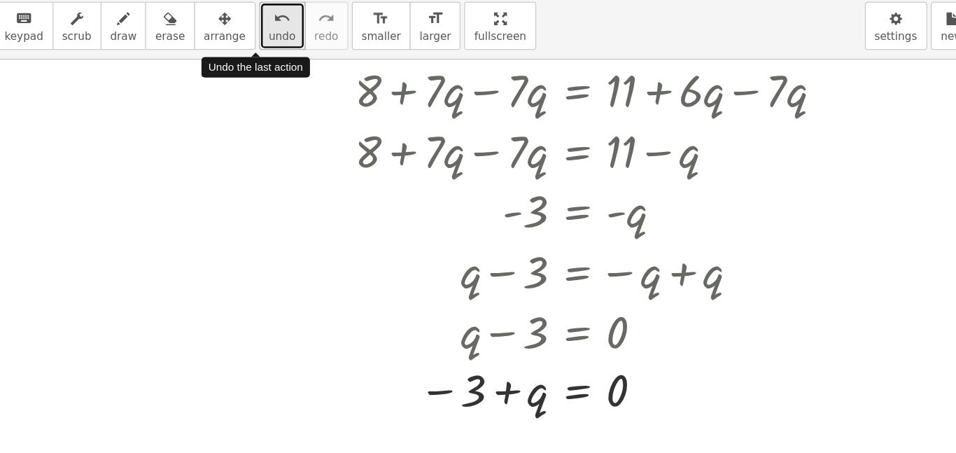
click at [313, 71] on button "undo undo" at bounding box center [331, 71] width 36 height 38
click at [320, 71] on div "undo" at bounding box center [330, 65] width 21 height 17
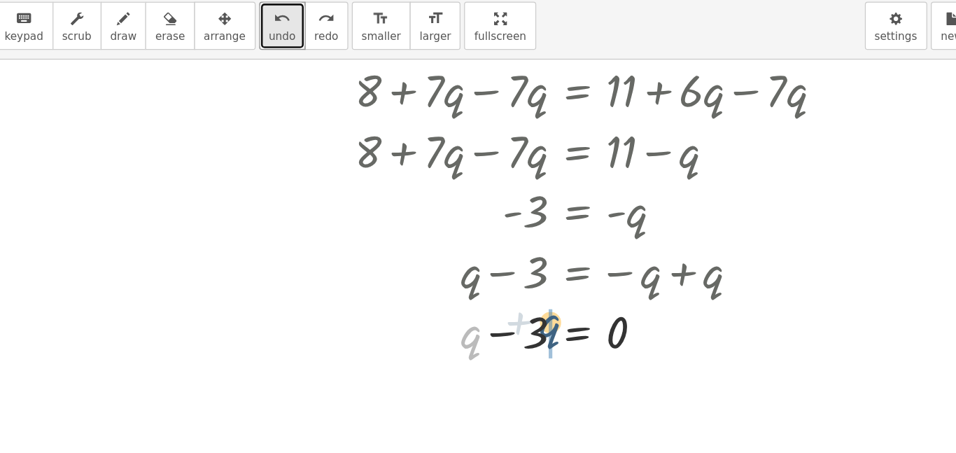
drag, startPoint x: 483, startPoint y: 320, endPoint x: 546, endPoint y: 315, distance: 63.9
click at [546, 315] on div at bounding box center [597, 311] width 367 height 48
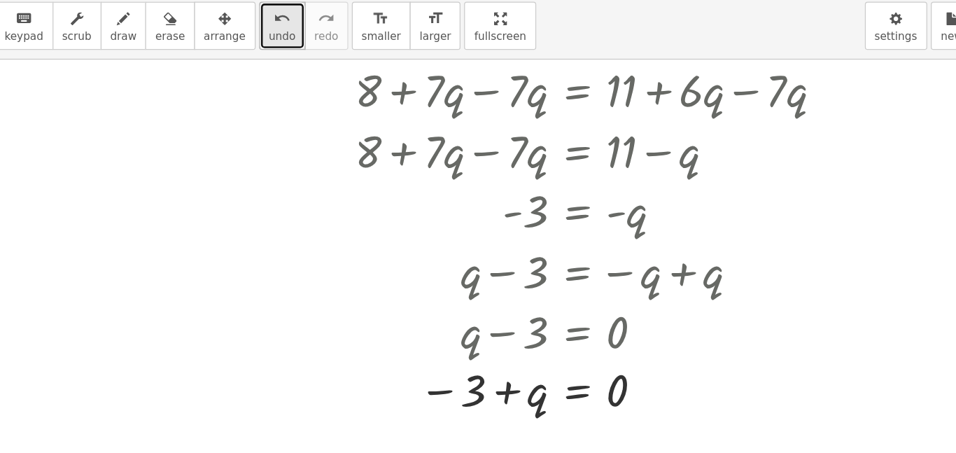
click at [324, 62] on icon "undo" at bounding box center [330, 65] width 13 height 17
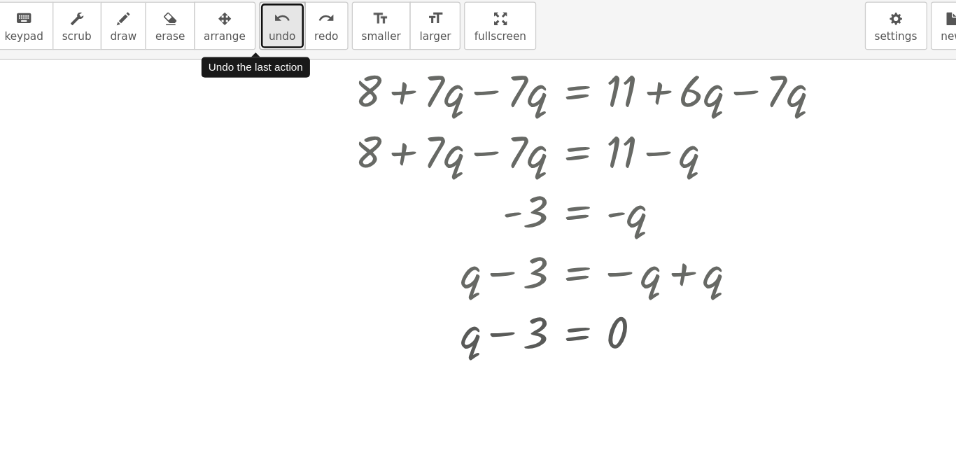
click at [324, 62] on icon "undo" at bounding box center [330, 65] width 13 height 17
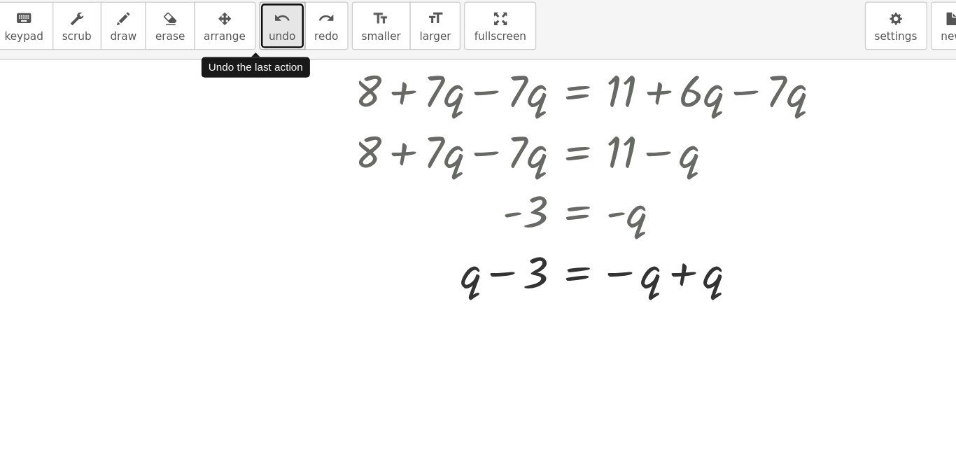
click at [324, 62] on icon "undo" at bounding box center [330, 65] width 13 height 17
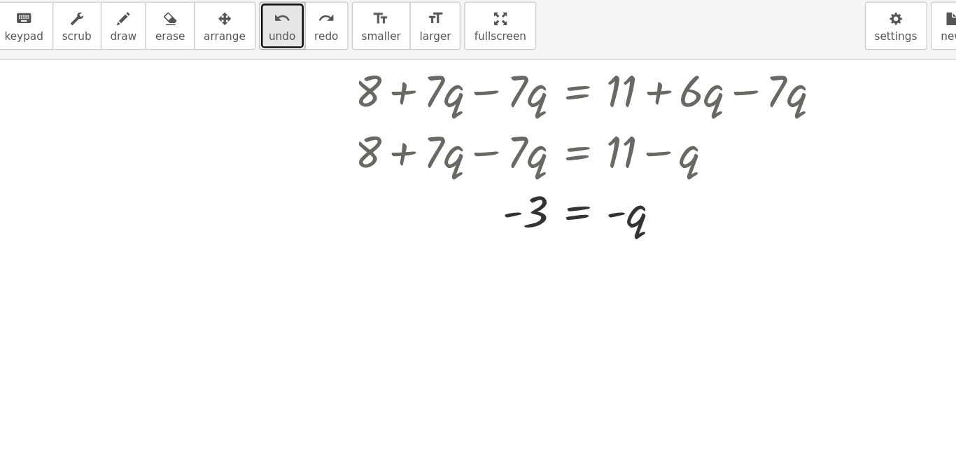
click at [320, 83] on span "undo" at bounding box center [330, 80] width 21 height 10
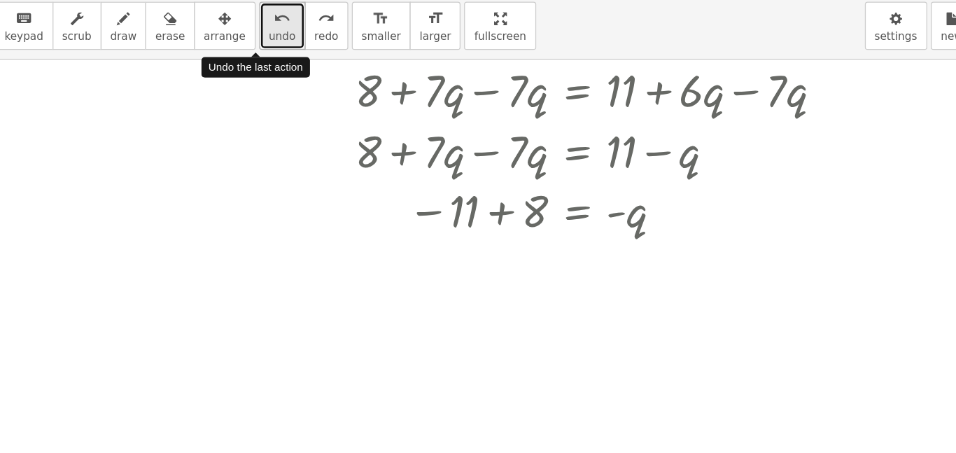
click at [320, 83] on span "undo" at bounding box center [330, 80] width 21 height 10
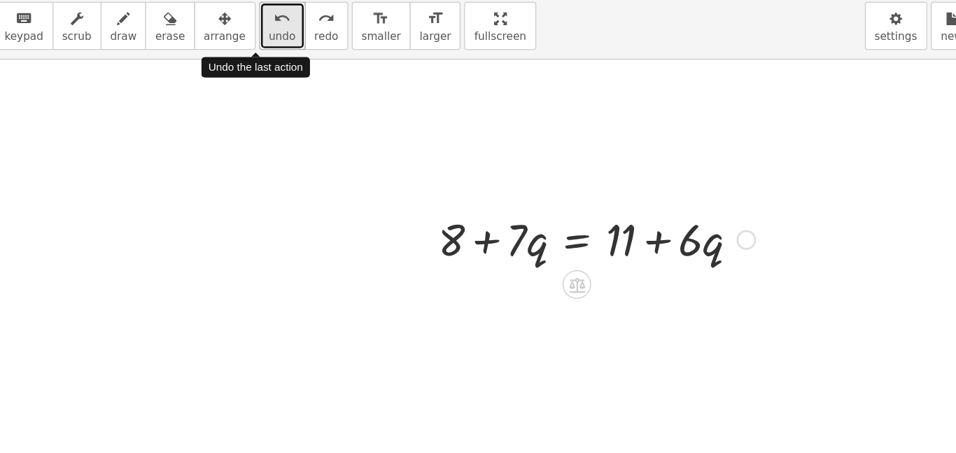
scroll to position [157, 0]
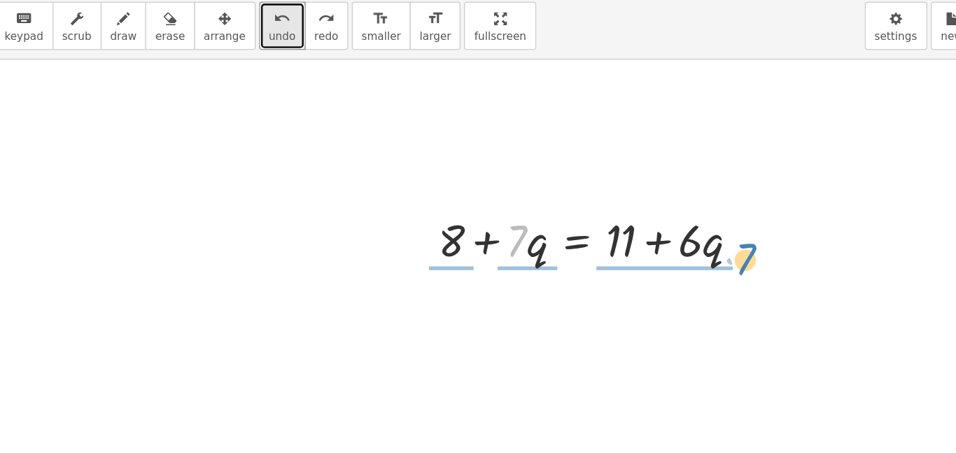
drag, startPoint x: 517, startPoint y: 235, endPoint x: 693, endPoint y: 246, distance: 175.9
click at [693, 246] on div at bounding box center [577, 239] width 263 height 48
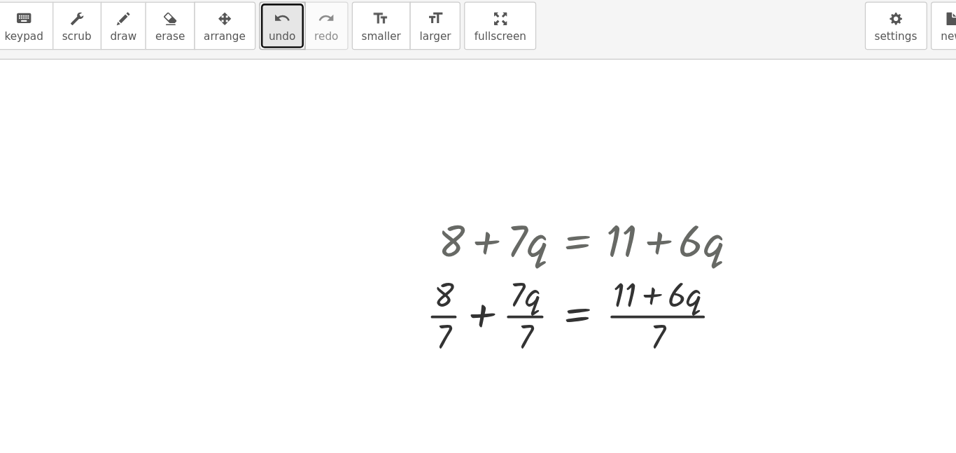
click at [324, 66] on icon "undo" at bounding box center [330, 65] width 13 height 17
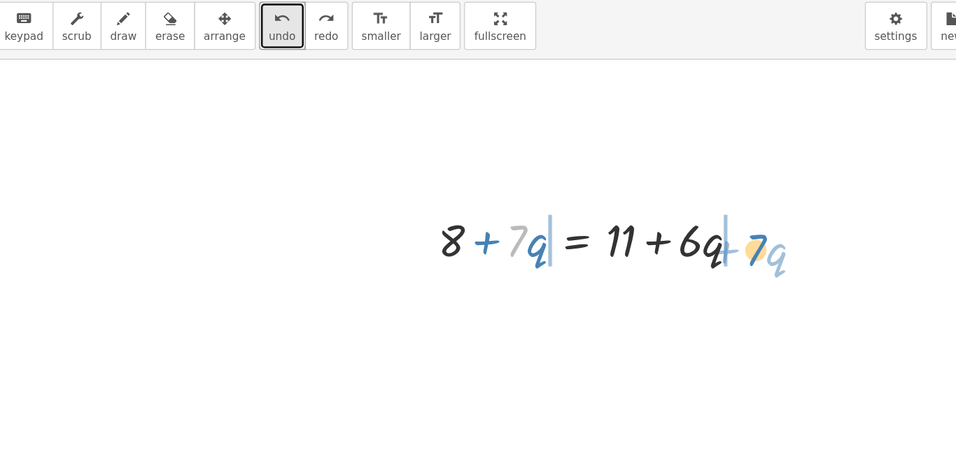
drag, startPoint x: 514, startPoint y: 238, endPoint x: 704, endPoint y: 245, distance: 189.7
click at [704, 245] on div at bounding box center [577, 239] width 263 height 48
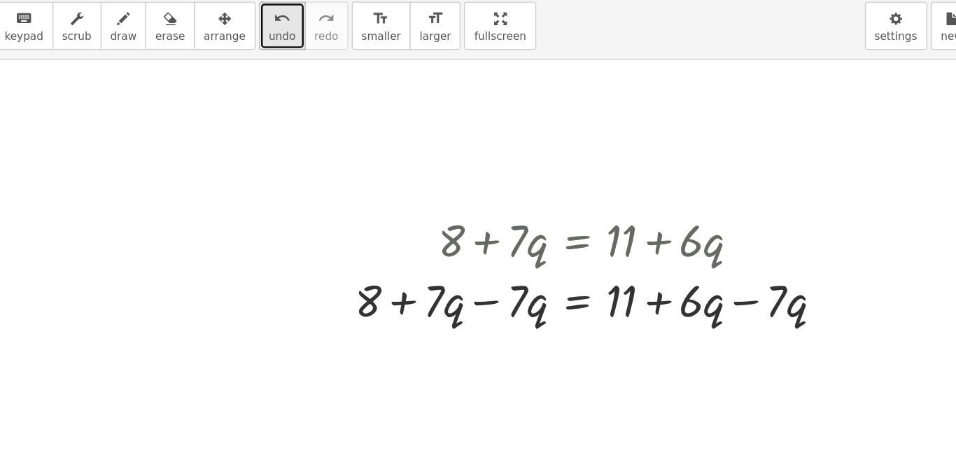
click at [324, 64] on icon "undo" at bounding box center [330, 65] width 13 height 17
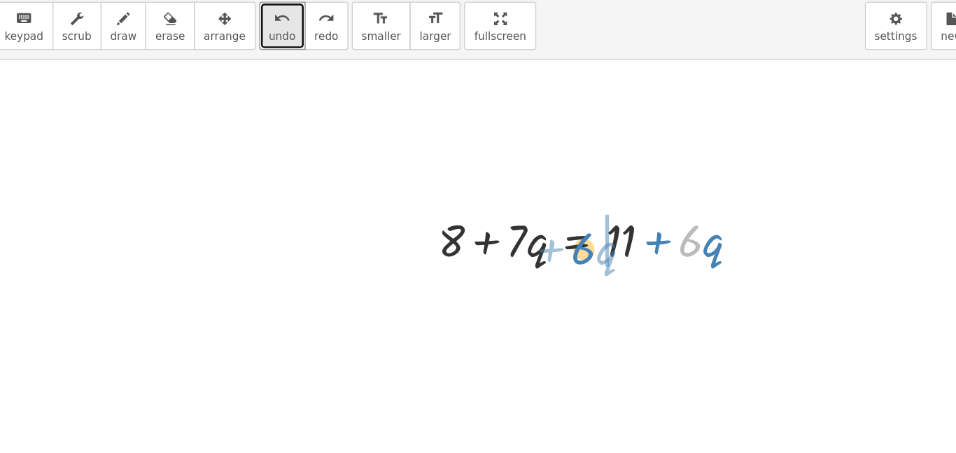
drag, startPoint x: 648, startPoint y: 243, endPoint x: 564, endPoint y: 250, distance: 84.2
click at [564, 250] on div at bounding box center [577, 239] width 263 height 48
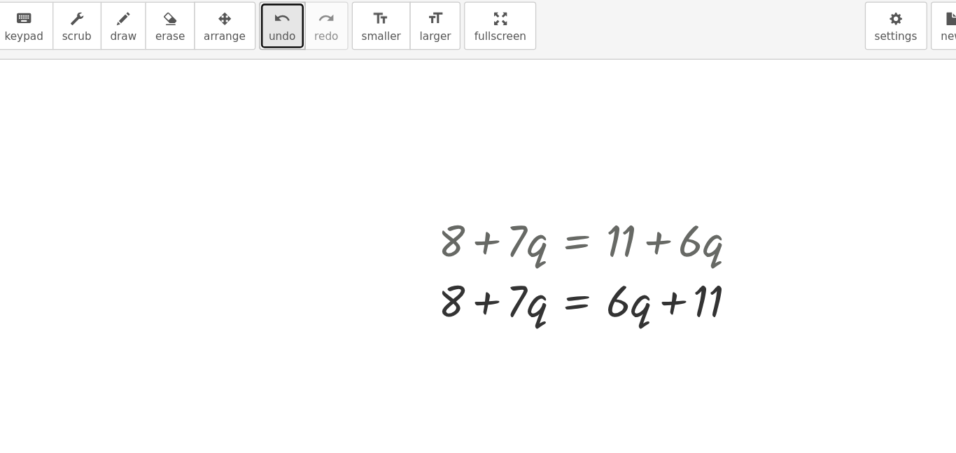
click at [320, 76] on span "undo" at bounding box center [330, 80] width 21 height 10
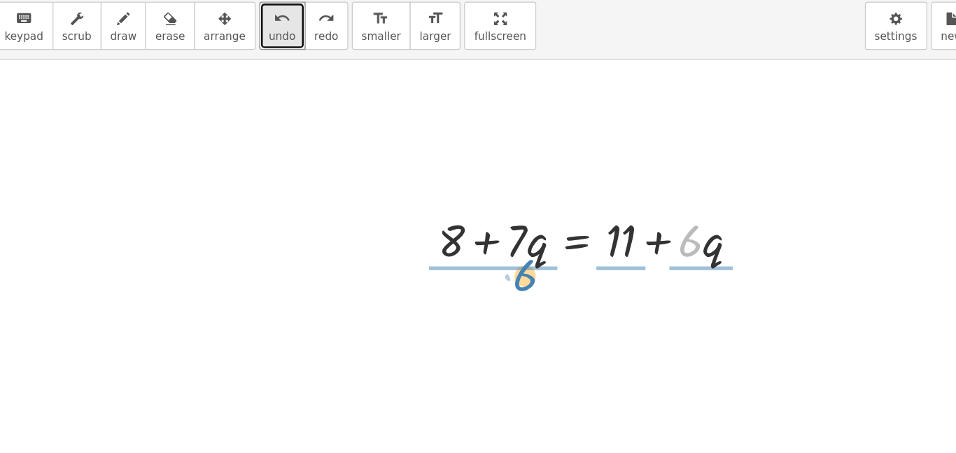
drag, startPoint x: 657, startPoint y: 241, endPoint x: 526, endPoint y: 268, distance: 133.7
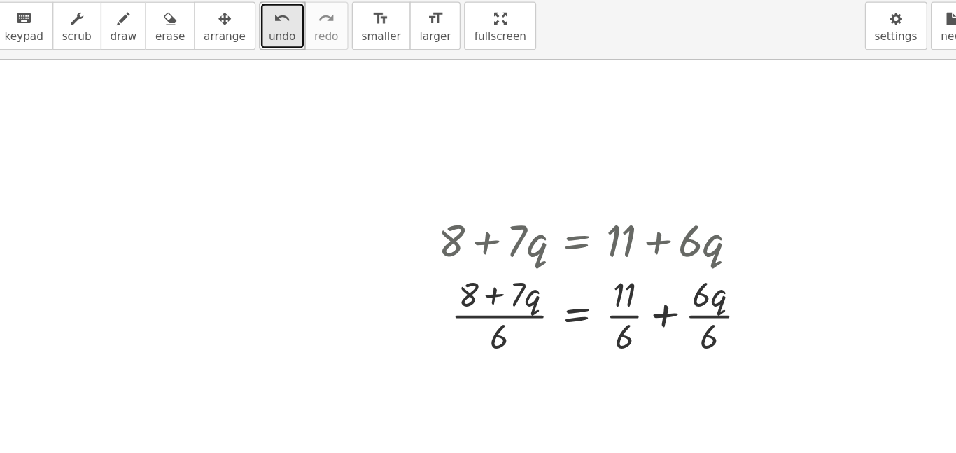
click at [324, 72] on icon "undo" at bounding box center [330, 65] width 13 height 17
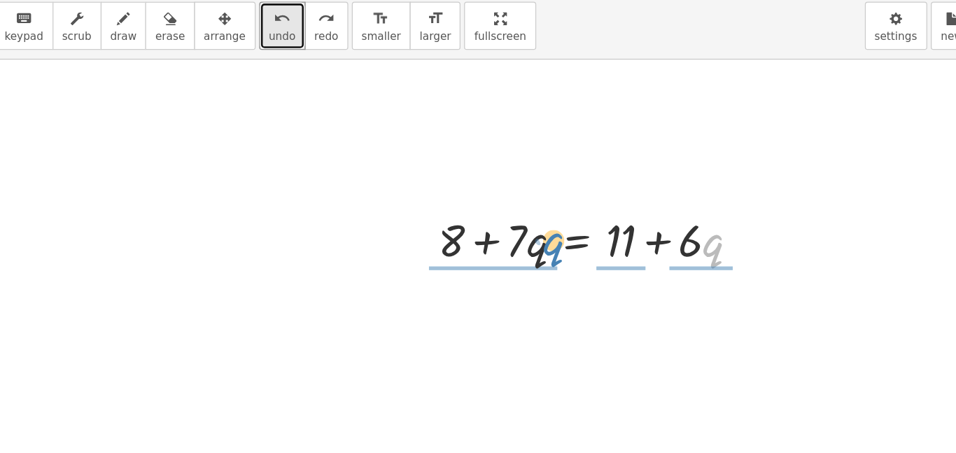
drag, startPoint x: 670, startPoint y: 250, endPoint x: 547, endPoint y: 250, distance: 122.4
click at [547, 250] on div at bounding box center [577, 239] width 263 height 48
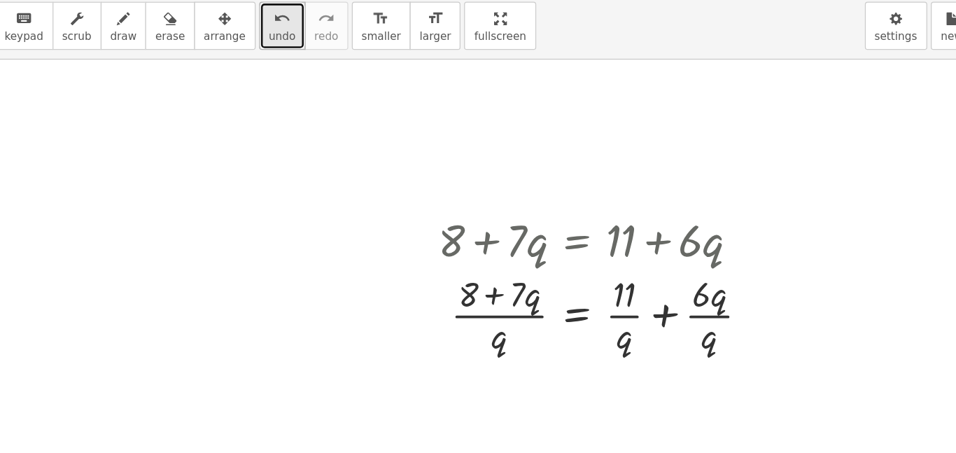
click at [313, 73] on button "undo undo" at bounding box center [331, 71] width 36 height 38
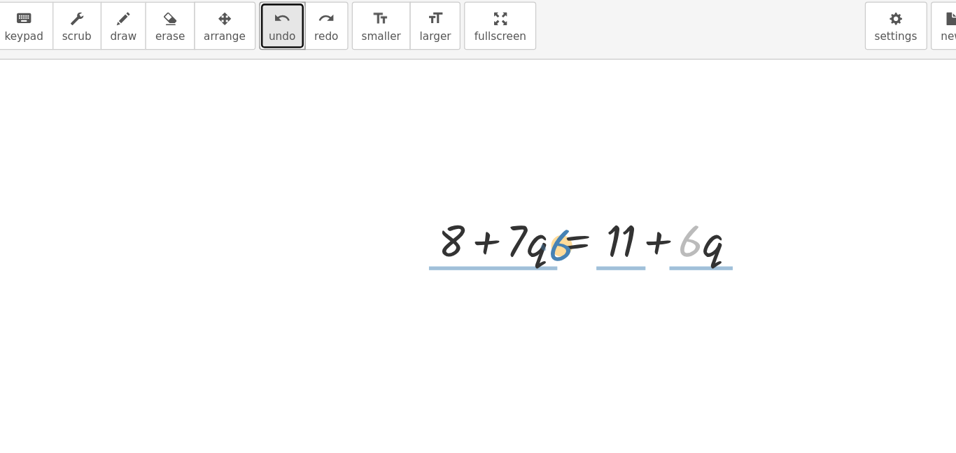
drag, startPoint x: 646, startPoint y: 250, endPoint x: 546, endPoint y: 253, distance: 100.8
click at [546, 253] on div at bounding box center [577, 239] width 263 height 48
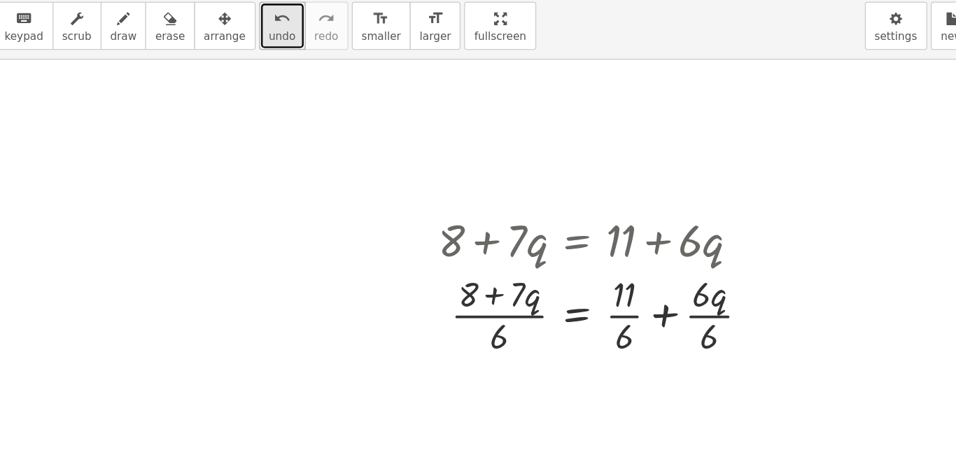
click at [324, 69] on icon "undo" at bounding box center [330, 65] width 13 height 17
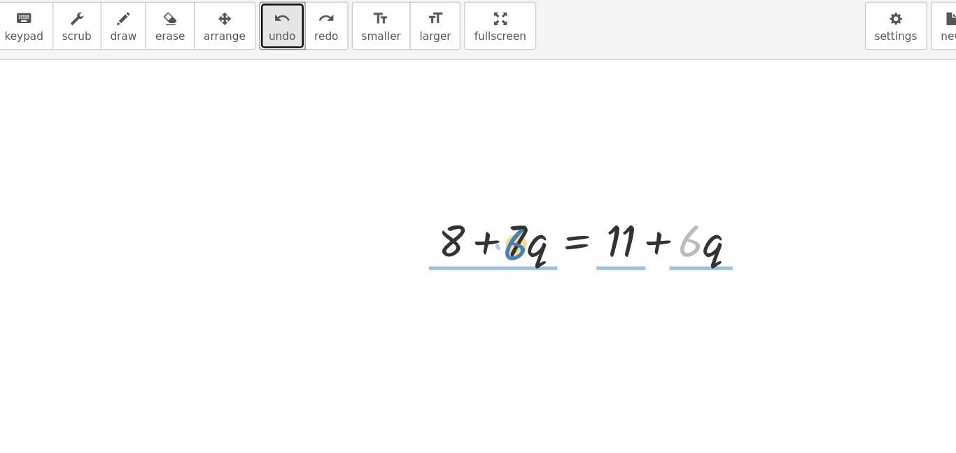
drag, startPoint x: 653, startPoint y: 243, endPoint x: 512, endPoint y: 246, distance: 140.7
click at [512, 246] on div at bounding box center [577, 239] width 263 height 48
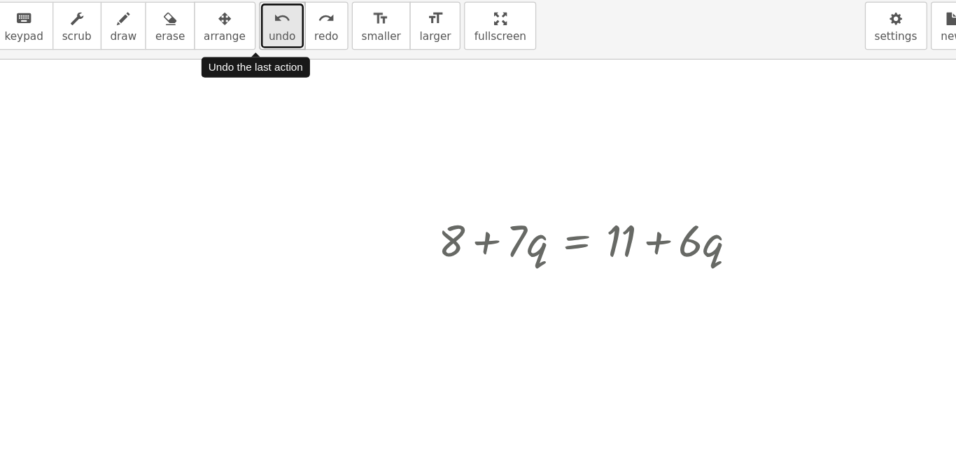
click at [320, 69] on button "undo undo" at bounding box center [331, 71] width 36 height 38
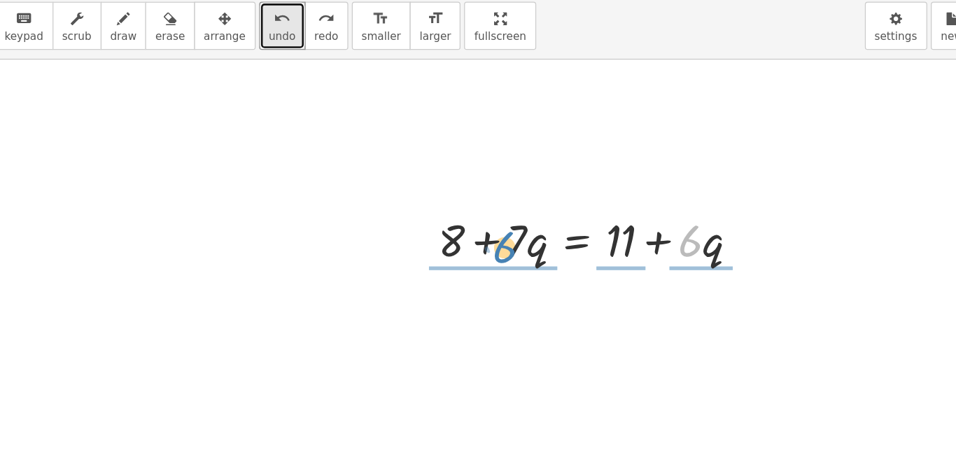
drag, startPoint x: 649, startPoint y: 248, endPoint x: 504, endPoint y: 253, distance: 145.6
click at [504, 253] on div at bounding box center [577, 239] width 263 height 48
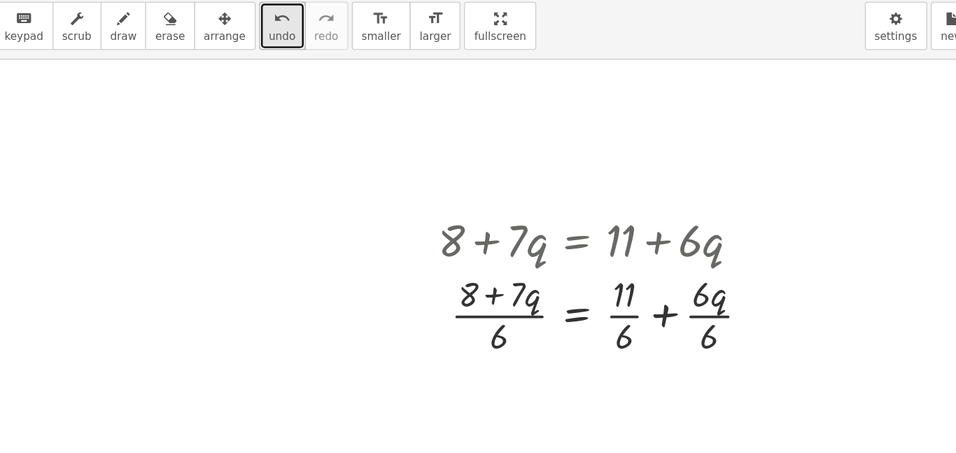
click at [320, 57] on div "undo" at bounding box center [330, 65] width 21 height 17
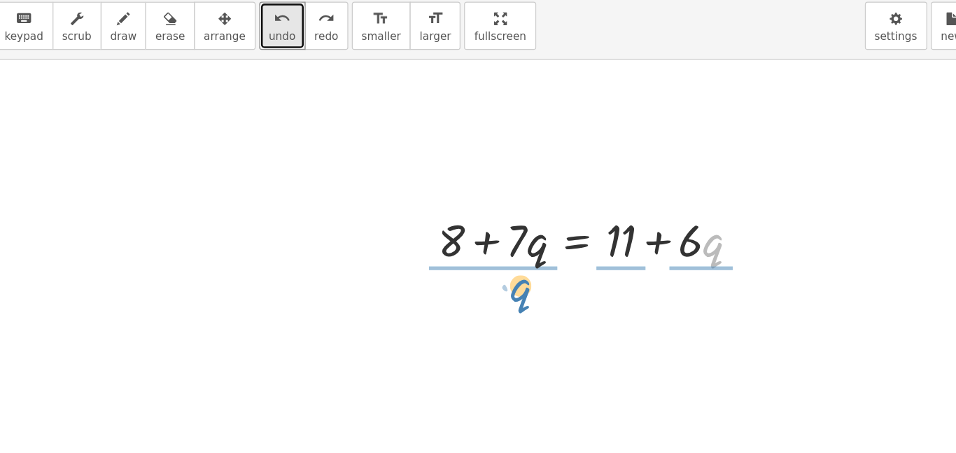
drag, startPoint x: 672, startPoint y: 251, endPoint x: 524, endPoint y: 281, distance: 151.3
click at [524, 281] on div "· q + · 6 + 8 + · 7 · q = + 11 + · 6 · q" at bounding box center [478, 319] width 956 height 756
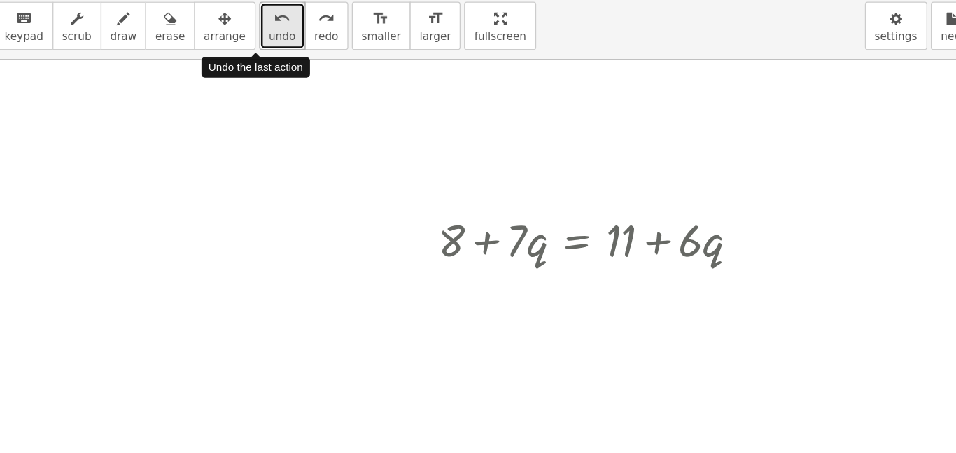
click at [320, 79] on span "undo" at bounding box center [330, 80] width 21 height 10
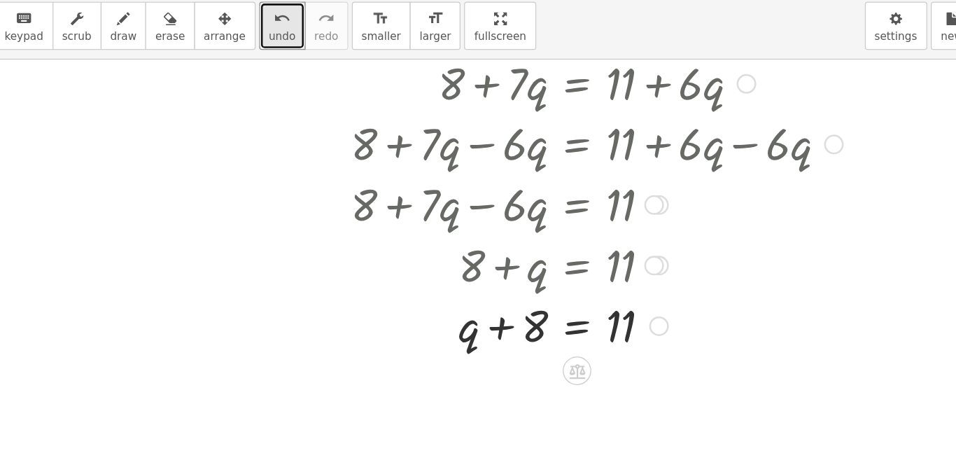
scroll to position [292, 0]
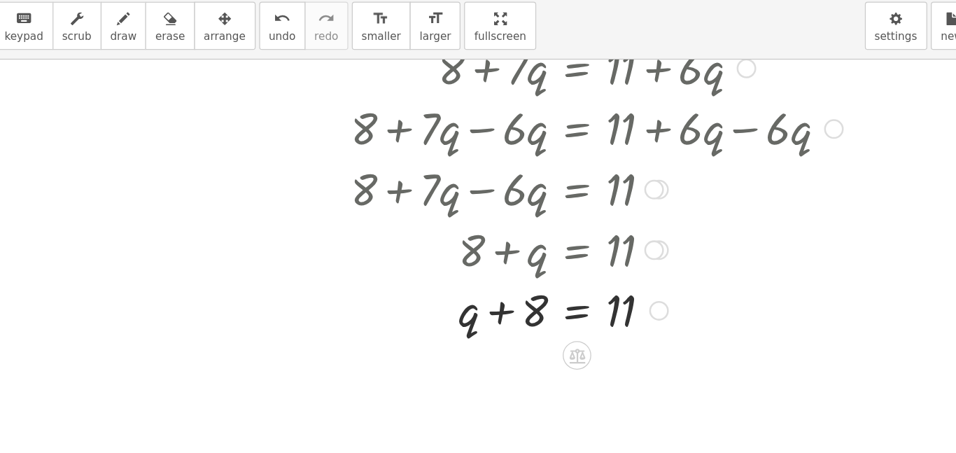
click at [504, 318] on div "+ 8 + · 7 · q = + 11 + · 6 · q + 8 + · 7 · q − · 6 · q = + 11 + · 6 · q − · 6 ·…" at bounding box center [573, 198] width 418 height 245
